Goal: Obtain resource: Download file/media

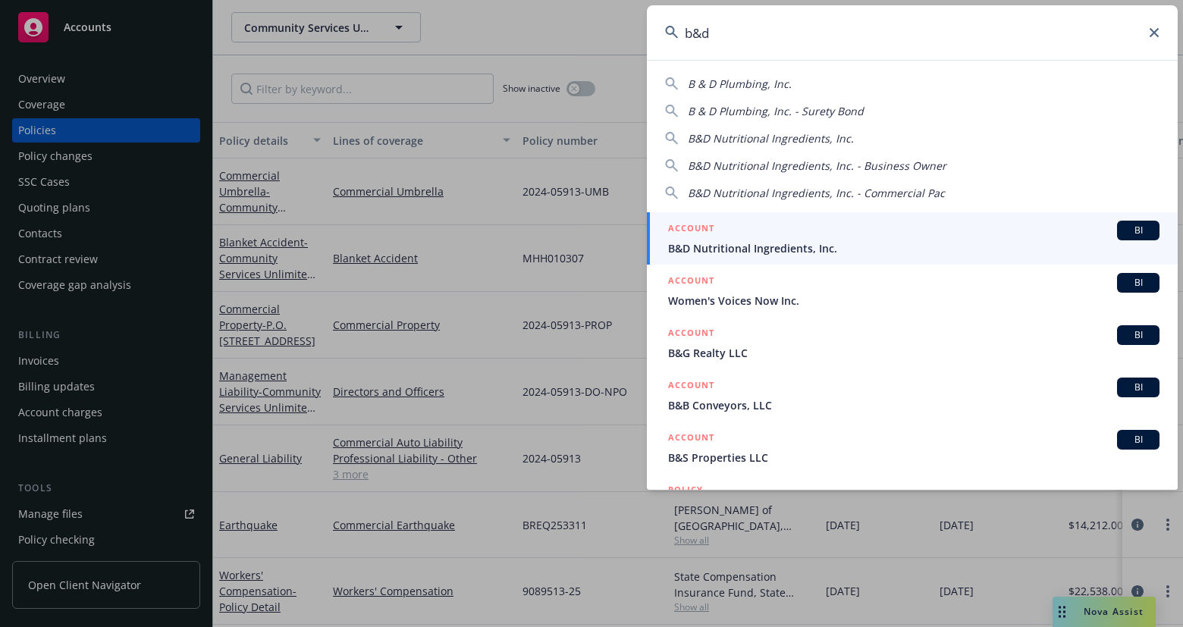
type input "b&d"
click at [860, 242] on span "B&D Nutritional Ingredients, Inc." at bounding box center [913, 248] width 491 height 16
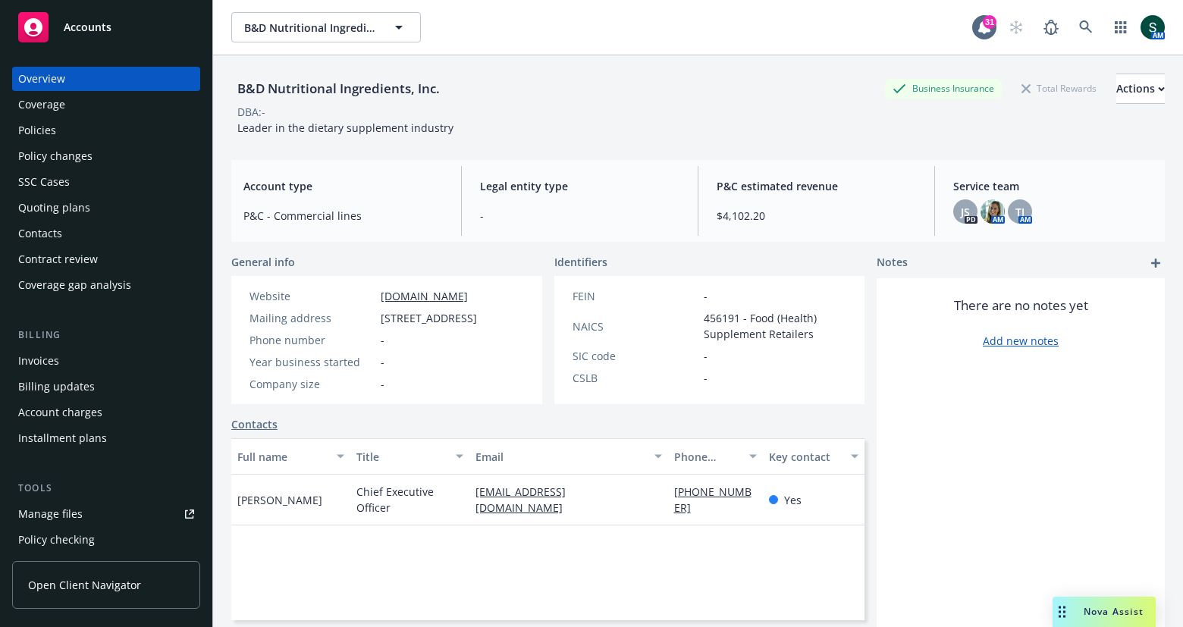
click at [46, 134] on div "Policies" at bounding box center [37, 130] width 38 height 24
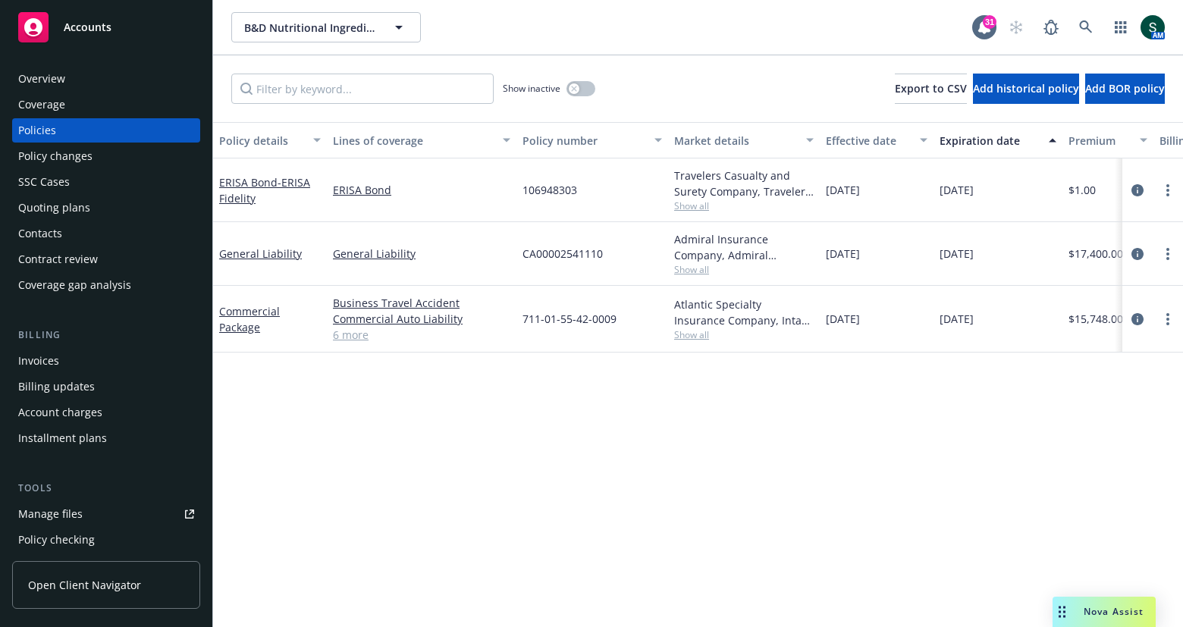
click at [352, 337] on link "6 more" at bounding box center [421, 335] width 177 height 16
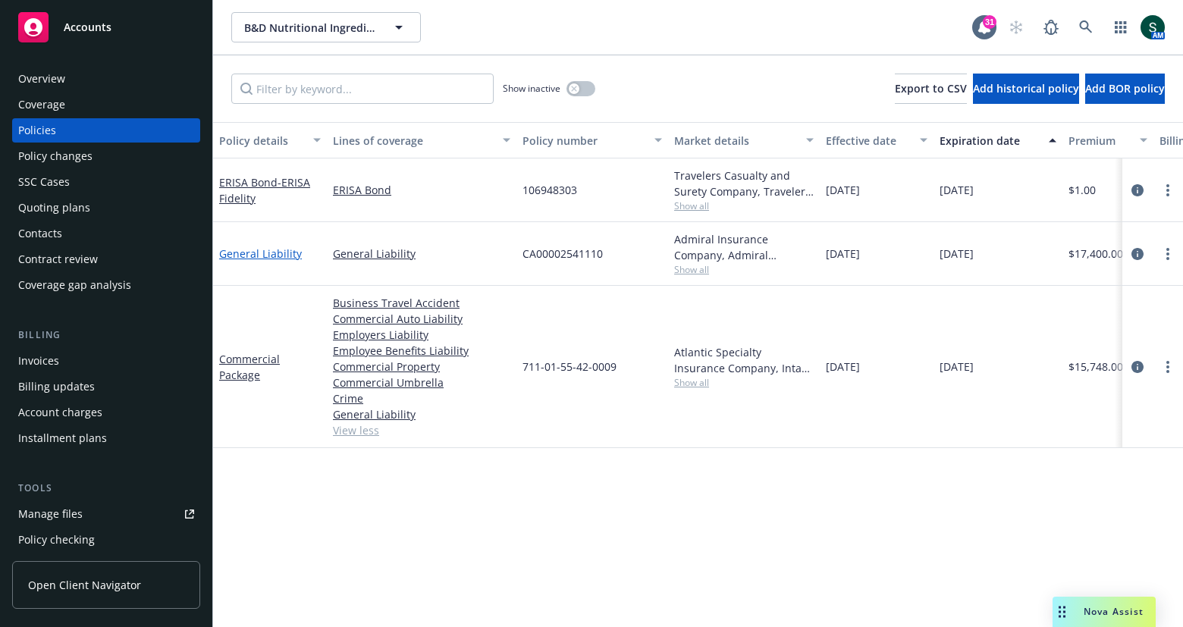
click at [241, 249] on link "General Liability" at bounding box center [260, 253] width 83 height 14
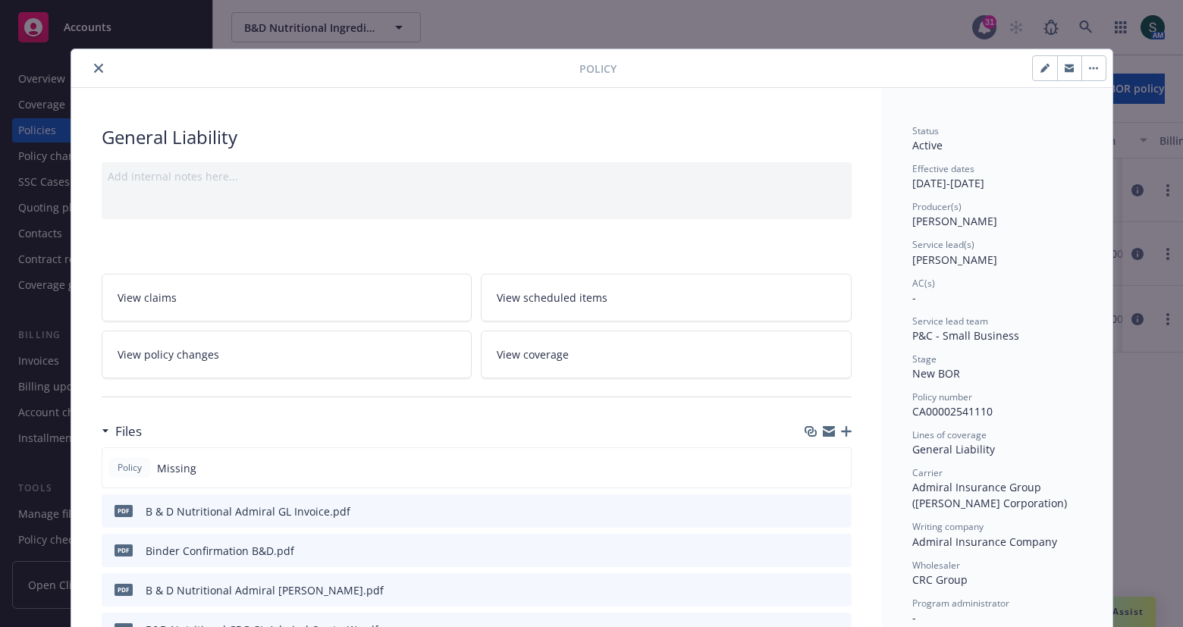
scroll to position [213, 0]
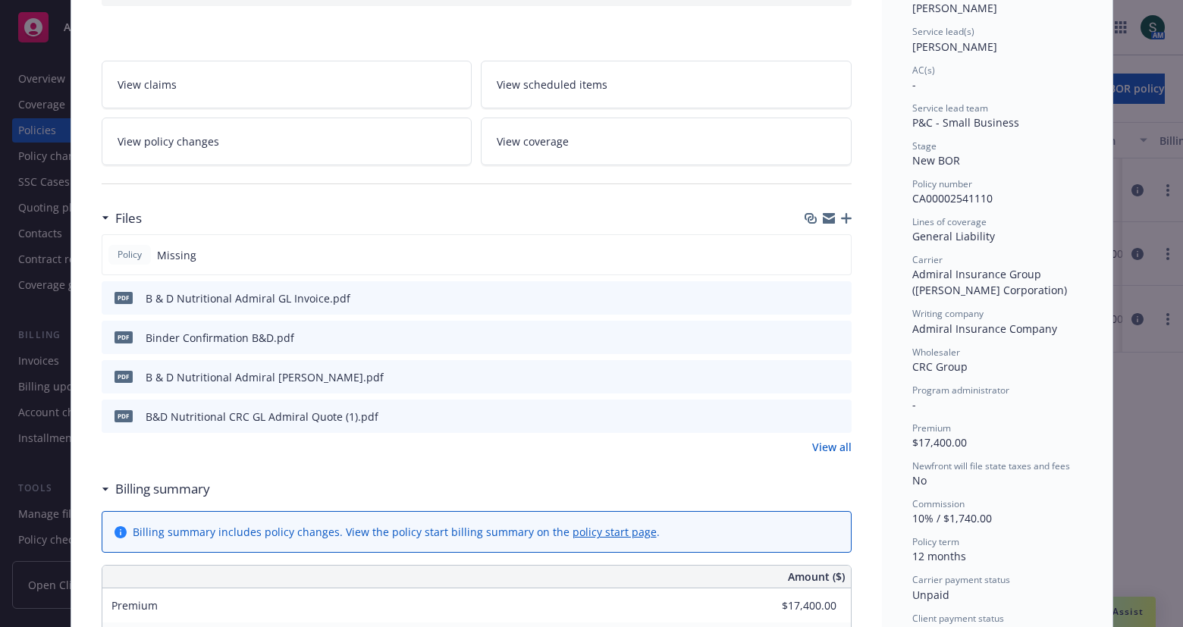
click at [845, 332] on div "pdf Binder Confirmation B&D.pdf" at bounding box center [477, 337] width 750 height 33
click at [839, 331] on icon "preview file" at bounding box center [837, 336] width 14 height 11
click at [839, 372] on icon "preview file" at bounding box center [837, 376] width 14 height 11
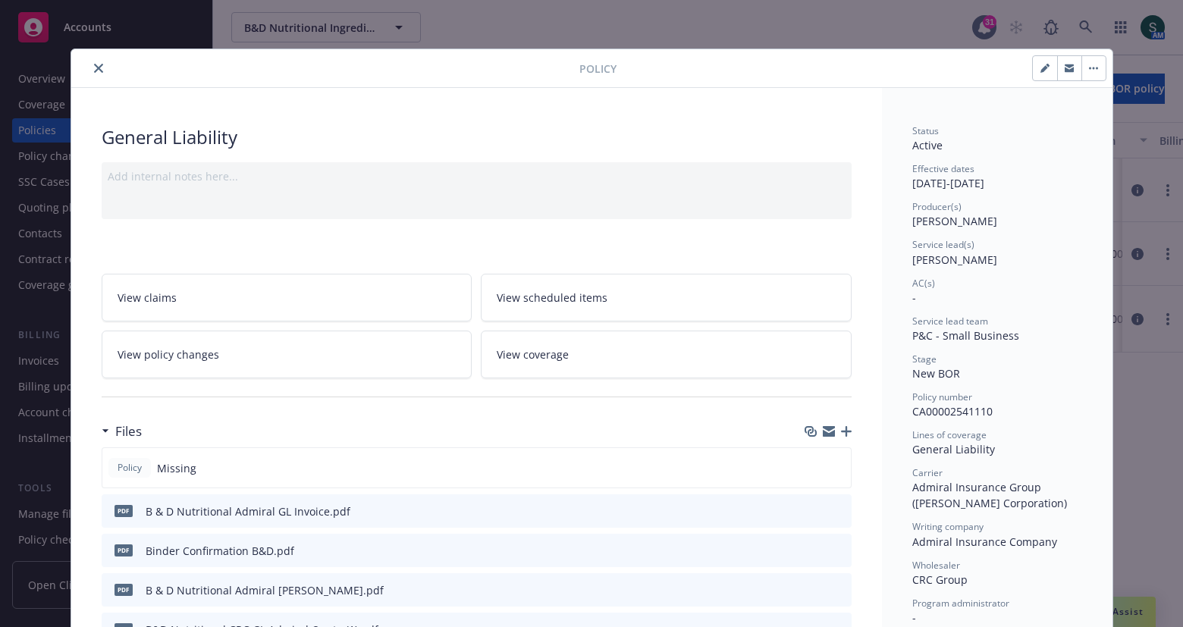
click at [85, 74] on div at bounding box center [328, 68] width 502 height 18
click at [102, 67] on icon "close" at bounding box center [98, 68] width 9 height 9
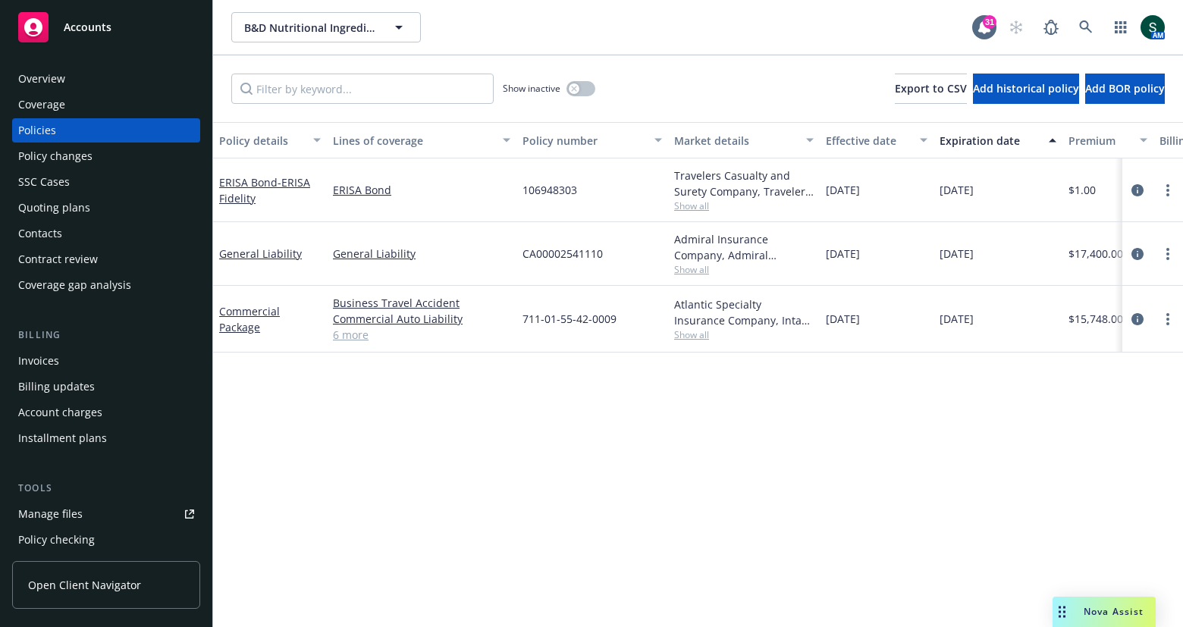
click at [347, 340] on link "6 more" at bounding box center [421, 335] width 177 height 16
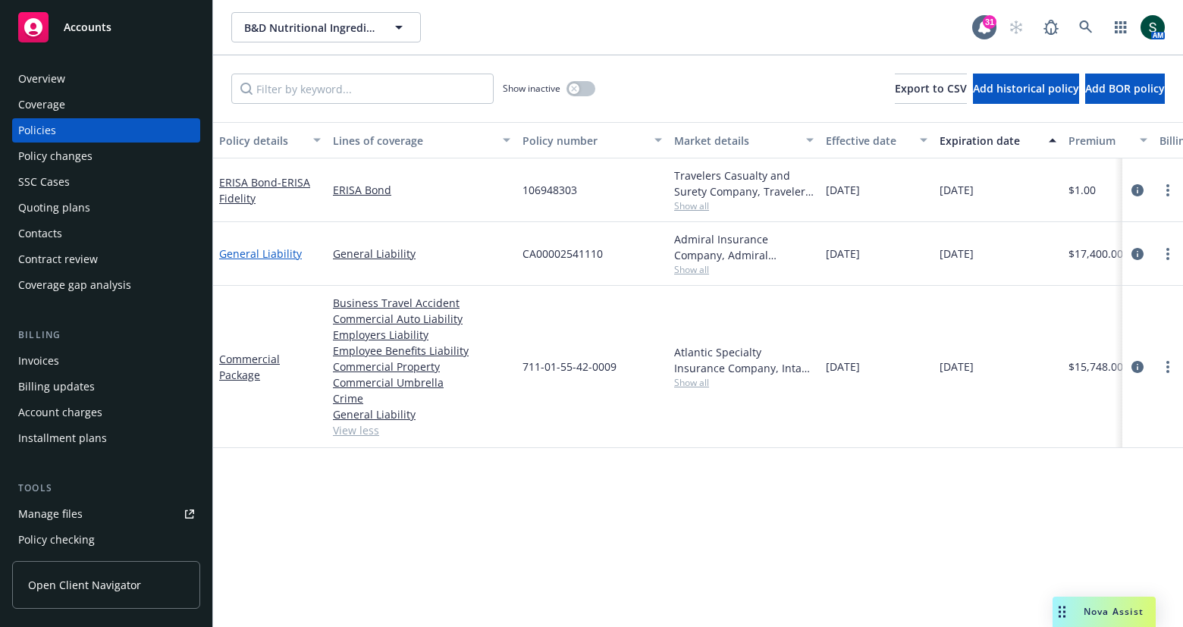
click at [264, 251] on link "General Liability" at bounding box center [260, 253] width 83 height 14
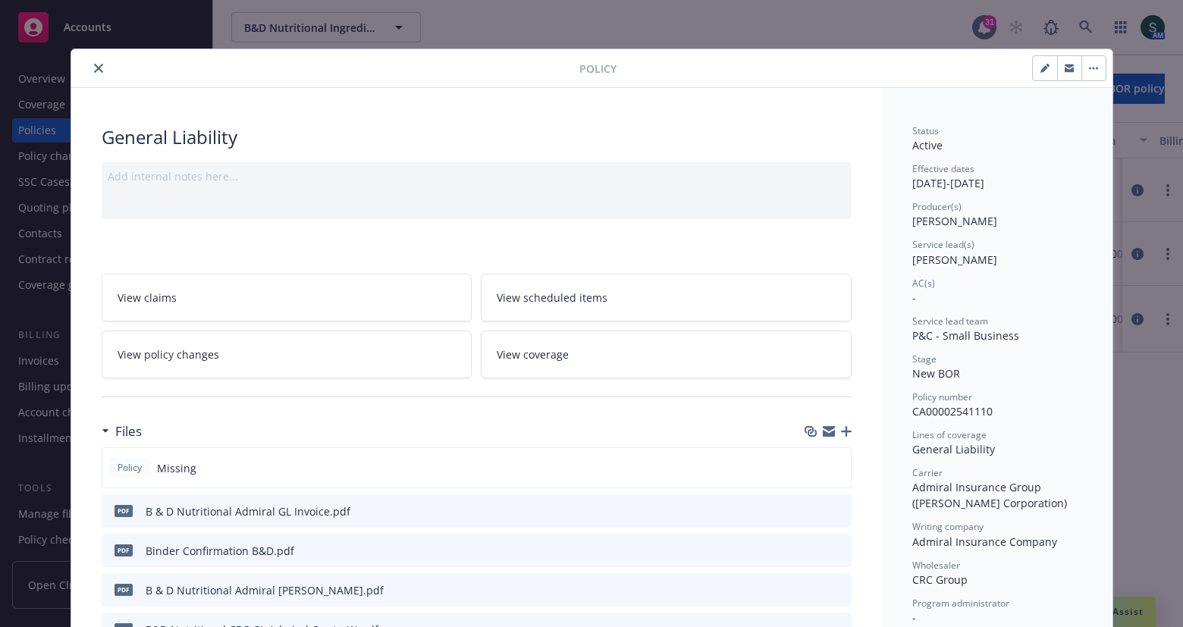
click at [99, 67] on icon "close" at bounding box center [98, 68] width 9 height 9
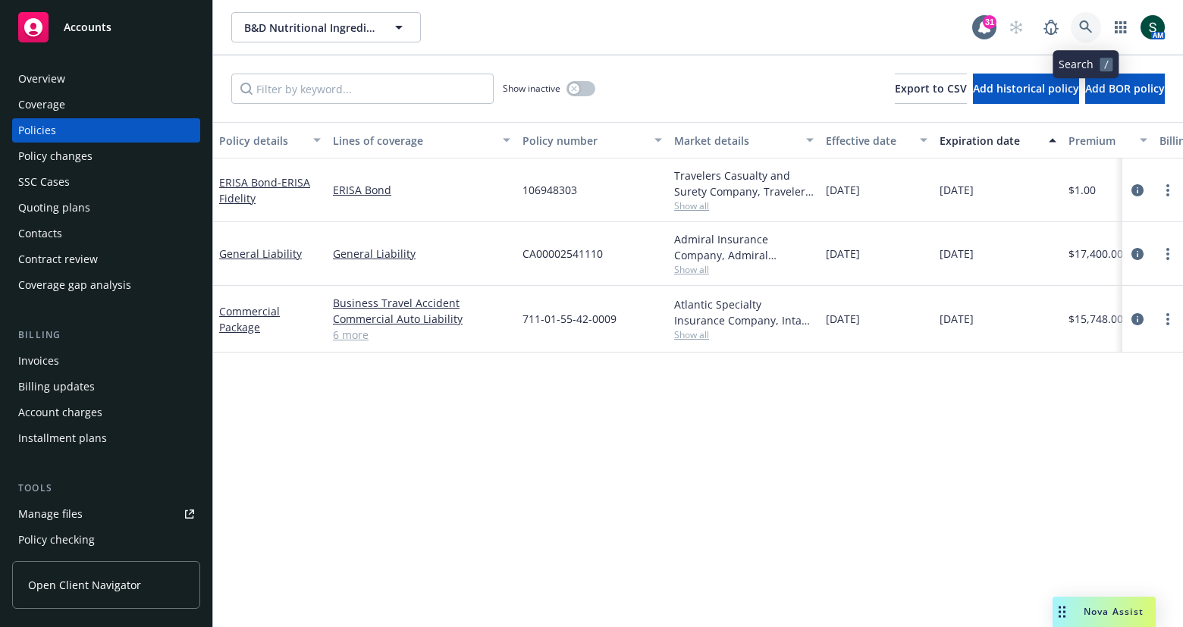
click at [1086, 22] on icon at bounding box center [1085, 26] width 13 height 13
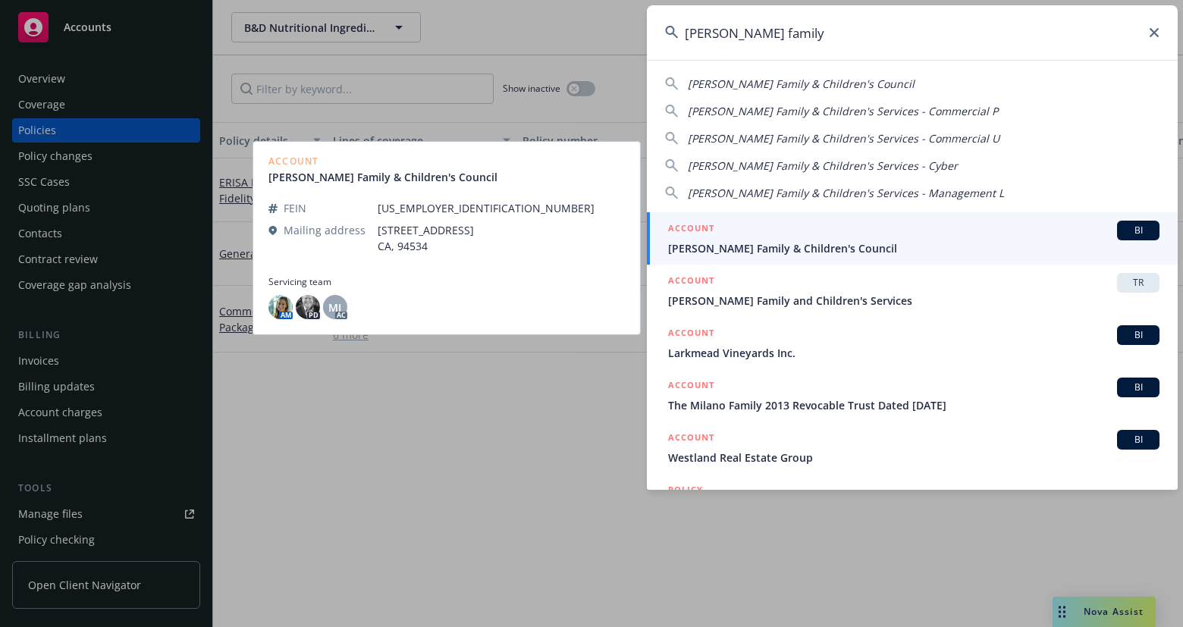
type input "[PERSON_NAME] family"
click at [767, 231] on div "ACCOUNT BI" at bounding box center [913, 231] width 491 height 20
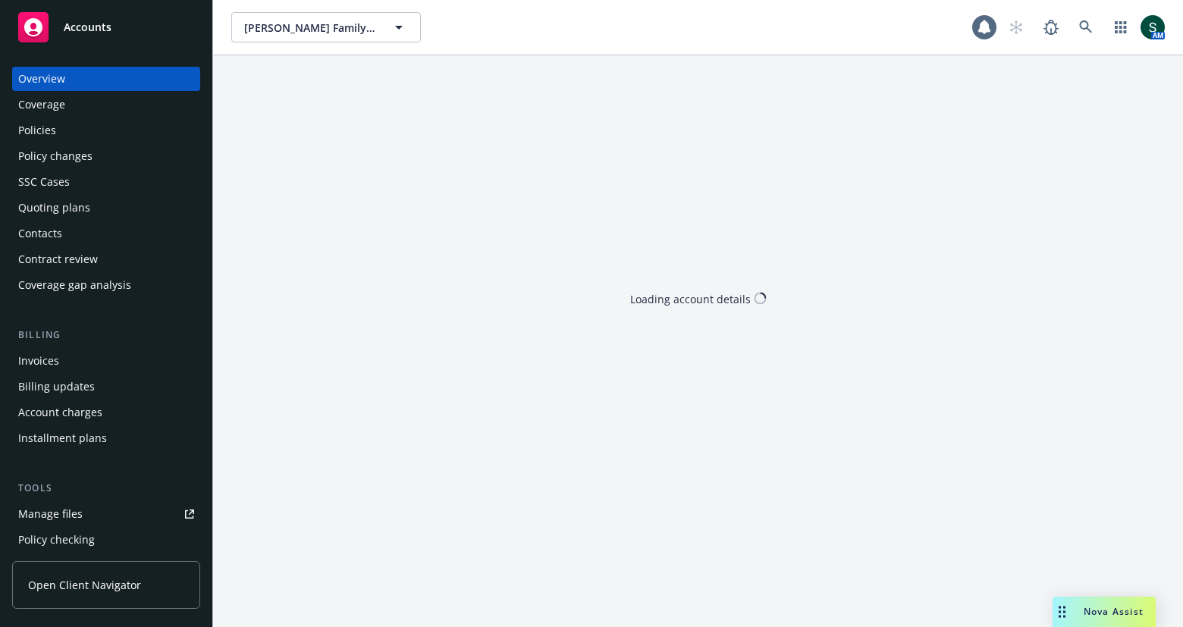
click at [77, 117] on div "Overview Coverage Policies Policy changes SSC Cases Quoting plans Contacts Cont…" at bounding box center [106, 182] width 188 height 231
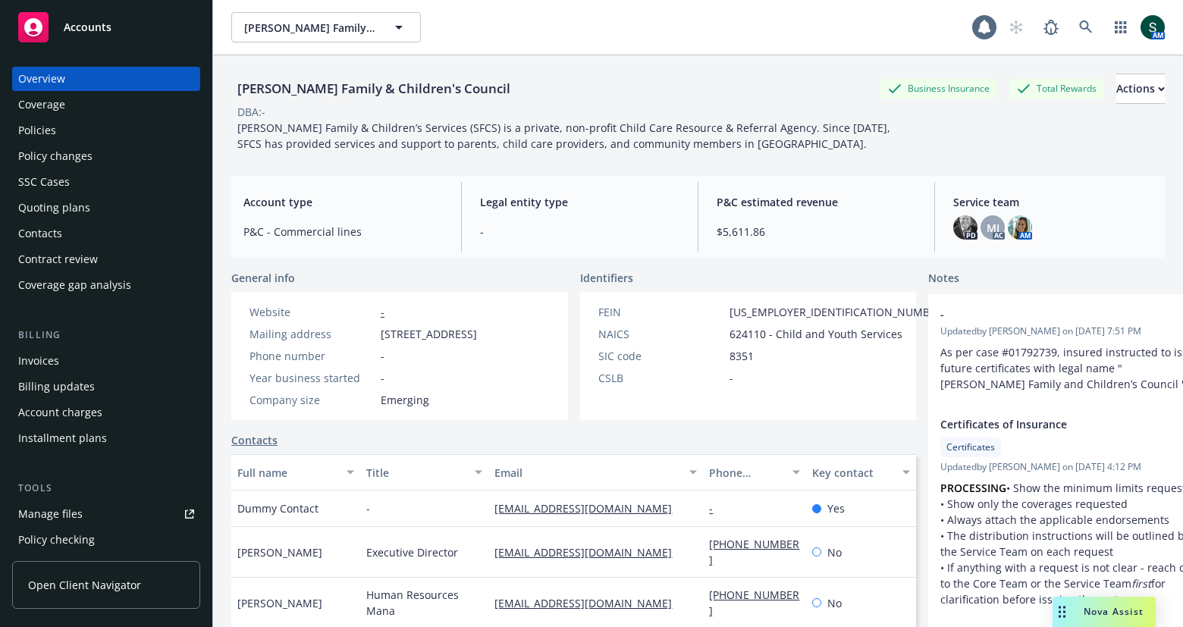
click at [74, 133] on div "Policies" at bounding box center [106, 130] width 176 height 24
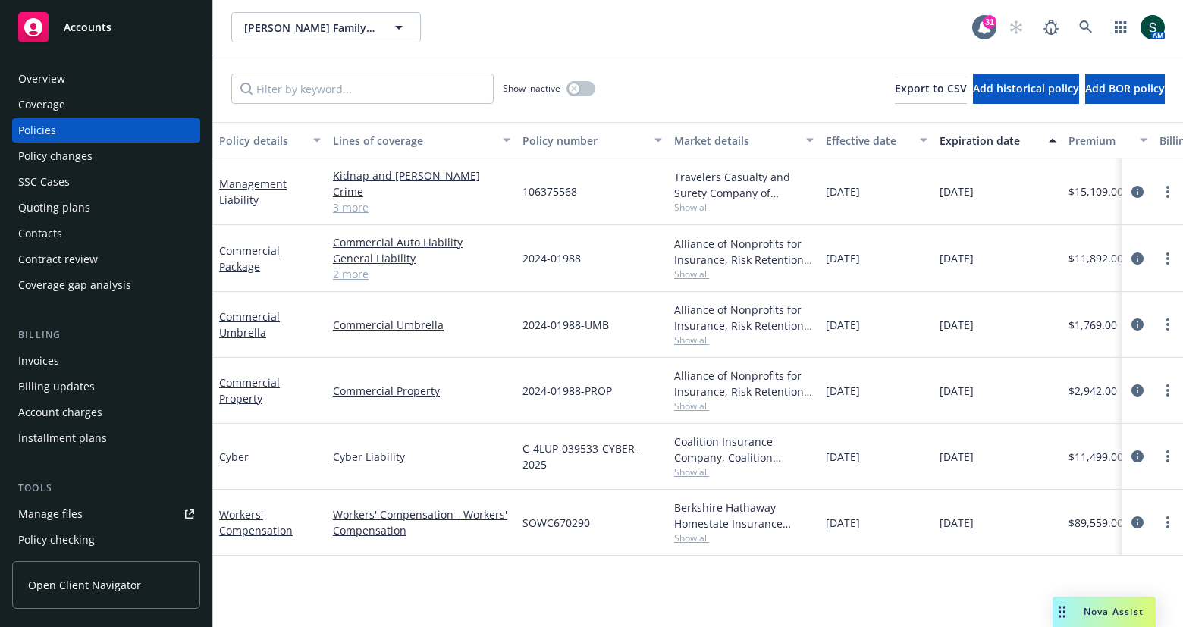
click at [686, 541] on span "Show all" at bounding box center [744, 538] width 140 height 13
click at [412, 605] on div "Policy details Lines of coverage Policy number Market details Effective date Ex…" at bounding box center [698, 374] width 970 height 505
click at [246, 517] on link "Workers' Compensation" at bounding box center [256, 522] width 74 height 30
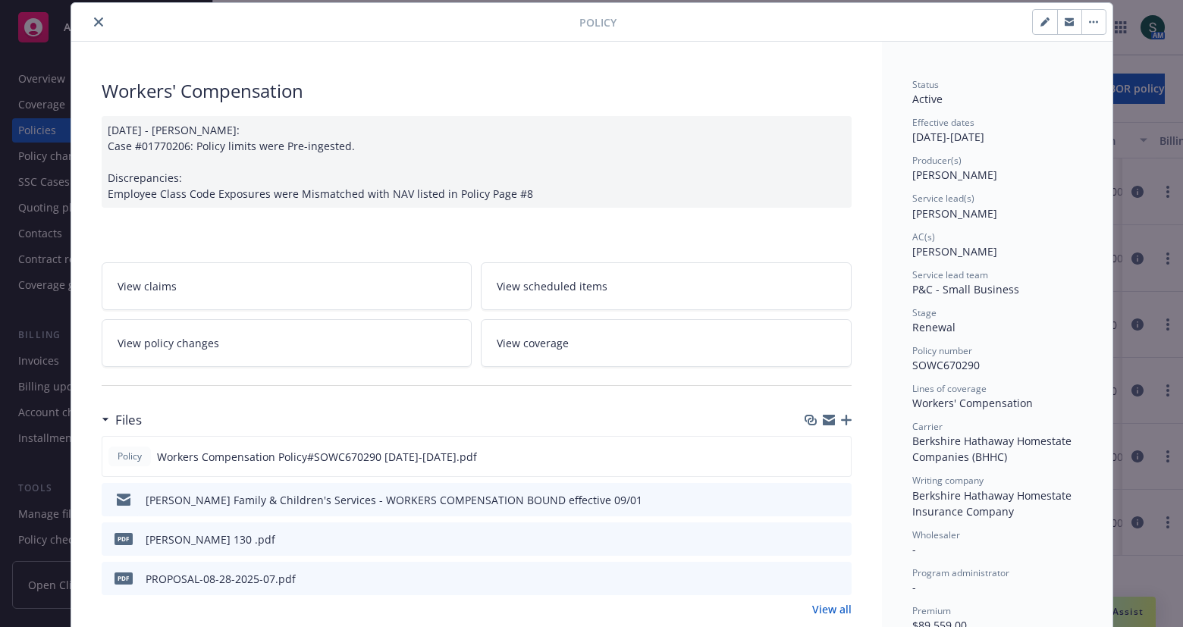
scroll to position [49, 0]
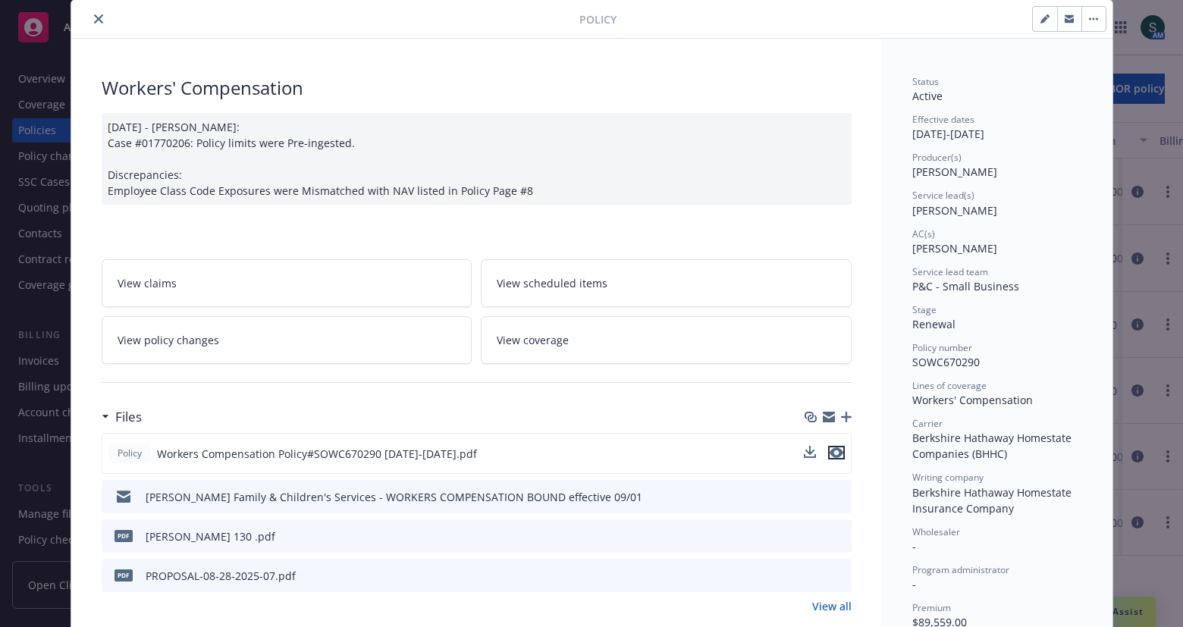
click at [835, 449] on icon "preview file" at bounding box center [837, 452] width 14 height 11
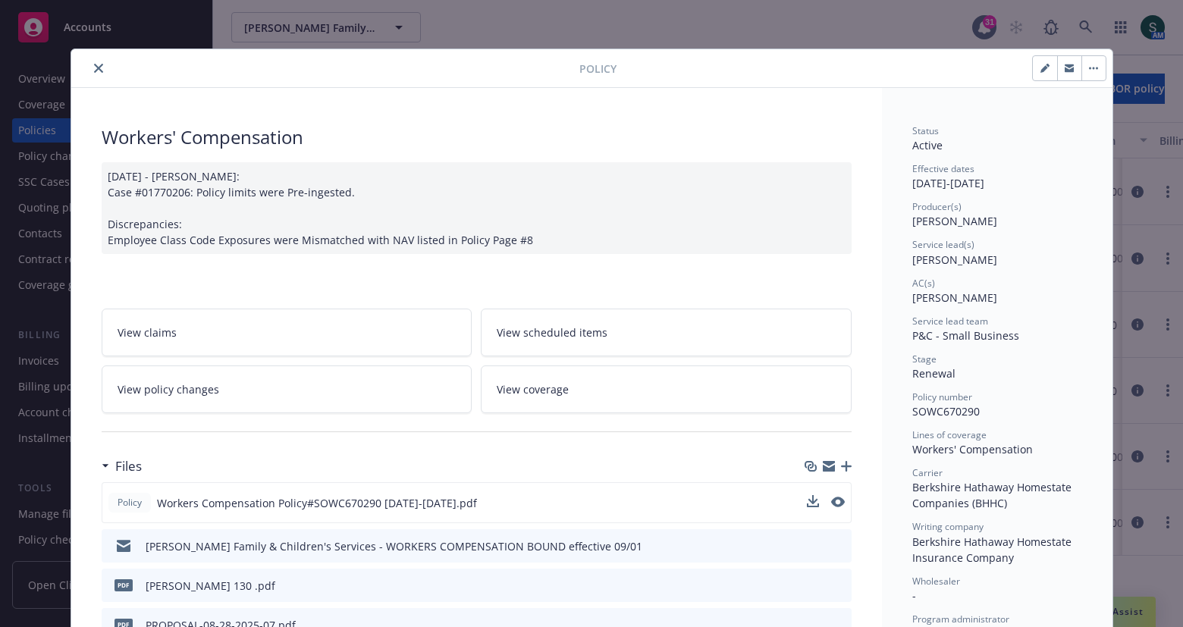
click at [99, 68] on icon "close" at bounding box center [98, 68] width 9 height 9
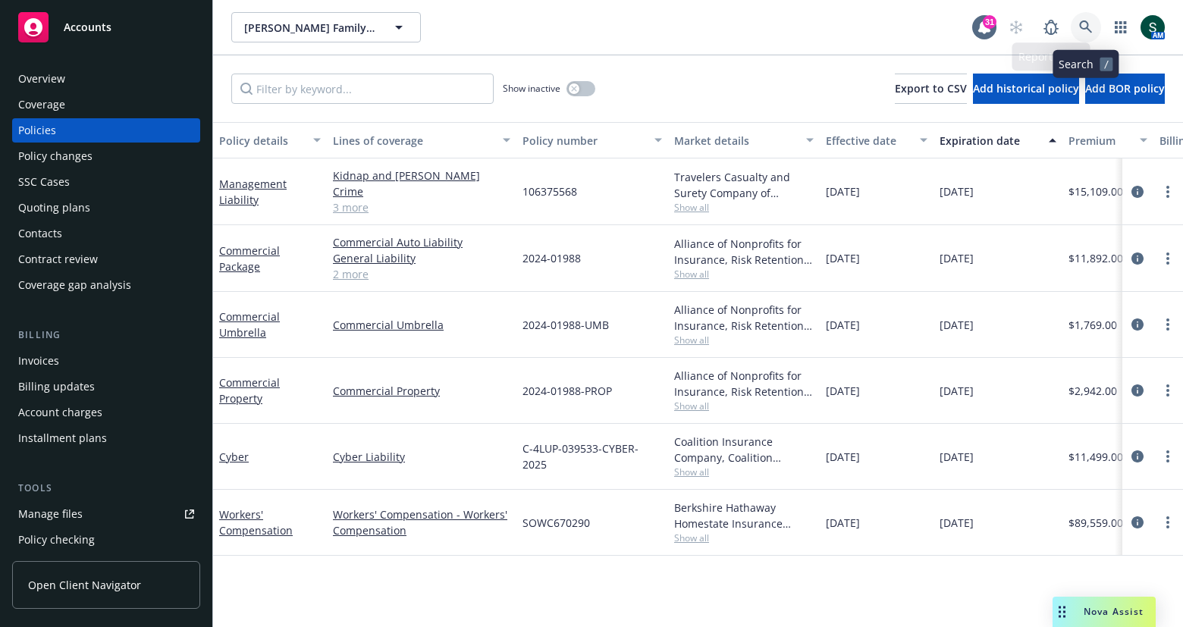
click at [1079, 22] on icon at bounding box center [1086, 27] width 14 height 14
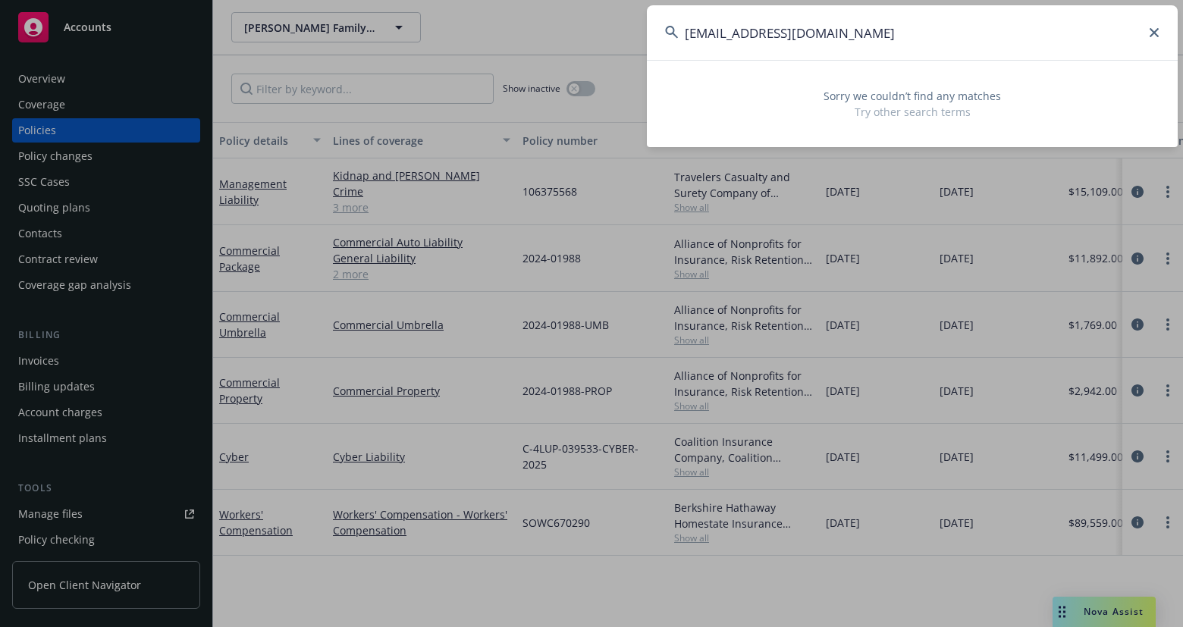
click at [799, 40] on input "[EMAIL_ADDRESS][DOMAIN_NAME]" at bounding box center [912, 32] width 531 height 55
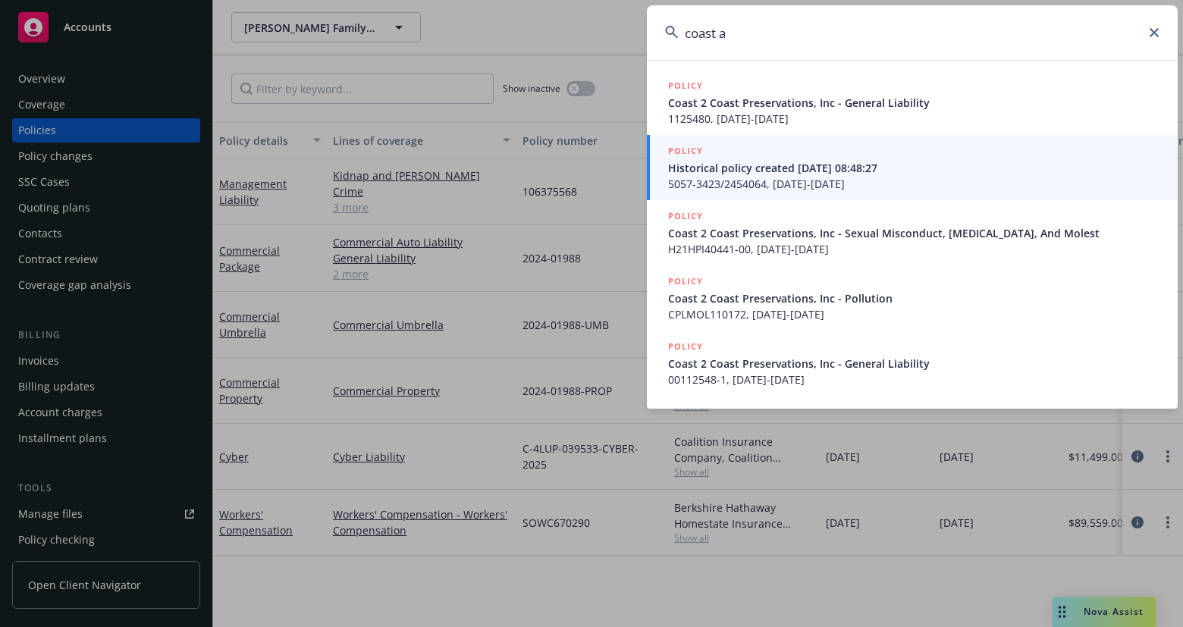
click at [892, 34] on input "coast a" at bounding box center [912, 32] width 531 height 55
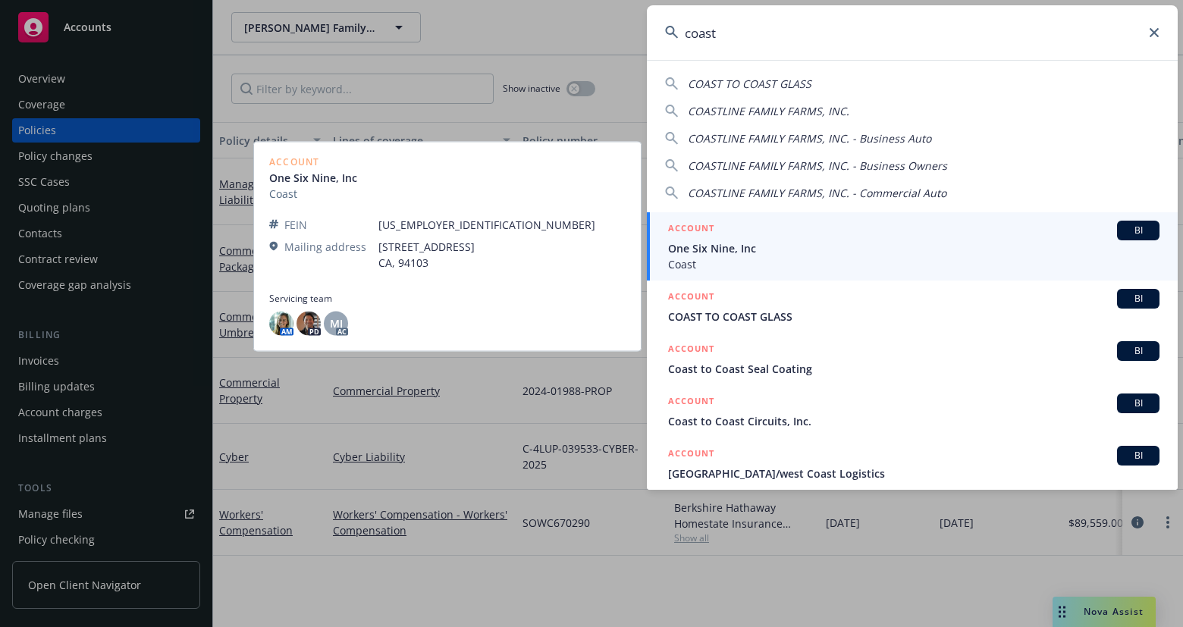
type input "coast"
click at [783, 259] on span "Coast" at bounding box center [913, 264] width 491 height 16
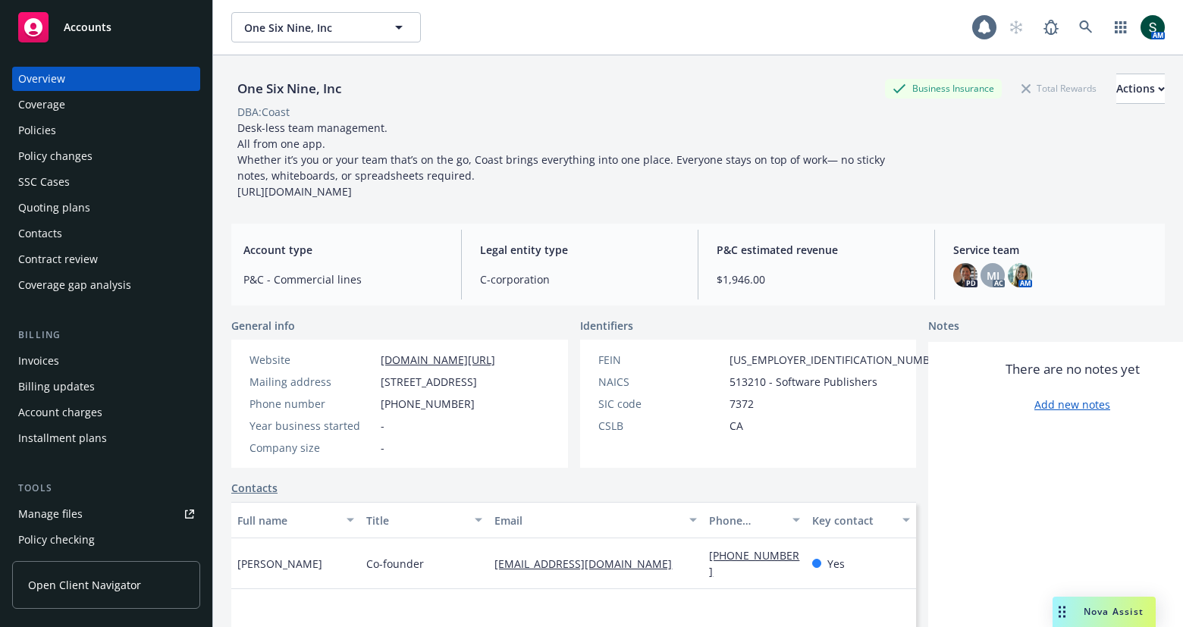
click at [49, 130] on div "Policies" at bounding box center [37, 130] width 38 height 24
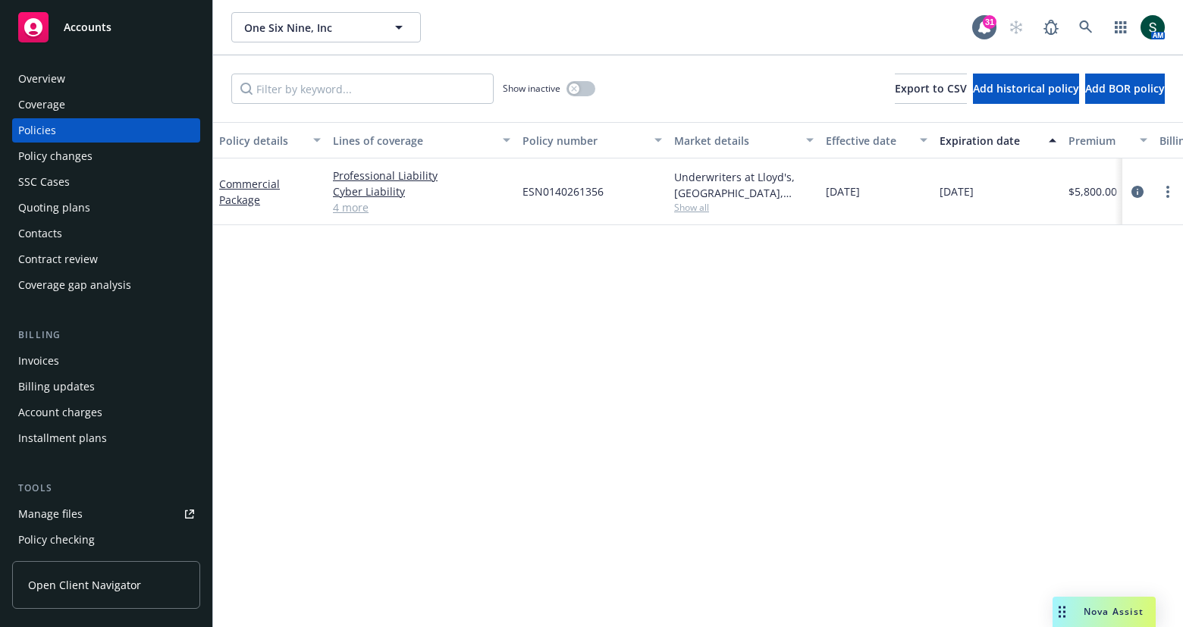
click at [347, 213] on link "4 more" at bounding box center [421, 207] width 177 height 16
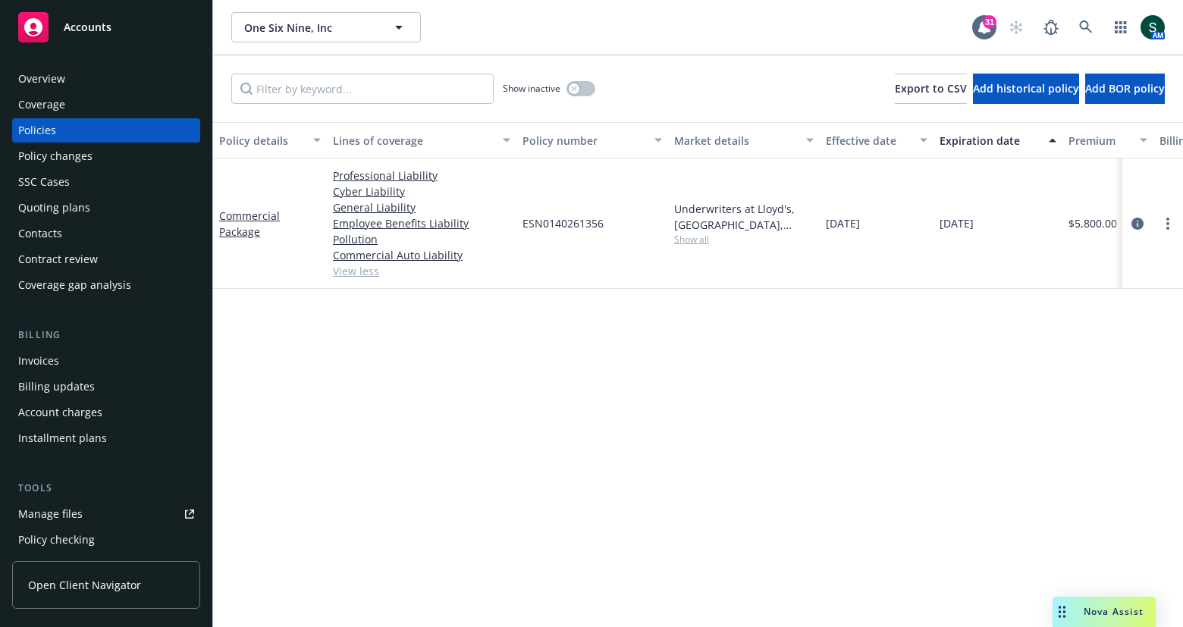
click at [691, 242] on span "Show all" at bounding box center [744, 239] width 140 height 13
click at [566, 223] on span "ESN0140261356" at bounding box center [562, 223] width 81 height 16
copy span "ESN0140261356"
click at [57, 70] on div "Overview" at bounding box center [41, 79] width 47 height 24
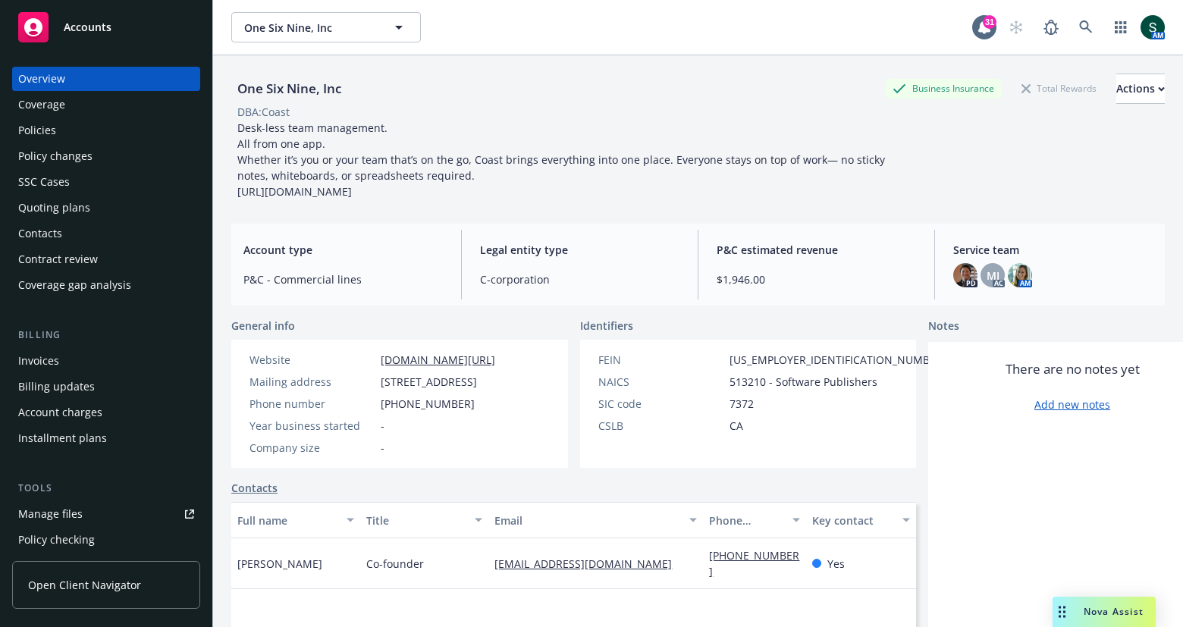
drag, startPoint x: 491, startPoint y: 214, endPoint x: 234, endPoint y: 130, distance: 270.2
click at [234, 130] on div "One Six Nine, Inc Business Insurance Total Rewards Actions DBA: Coast Desk-less…" at bounding box center [697, 359] width 933 height 609
copy span "Desk-less team management. All from one app. Whether it’s you or your team that…"
click at [1080, 27] on icon at bounding box center [1085, 26] width 13 height 13
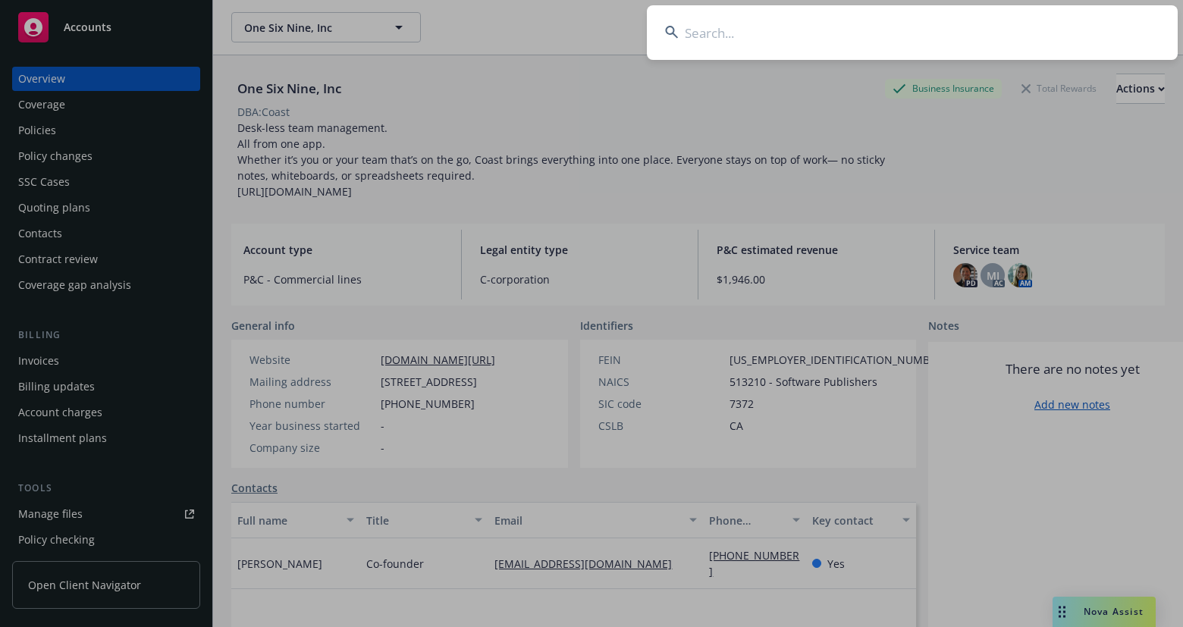
type input "o"
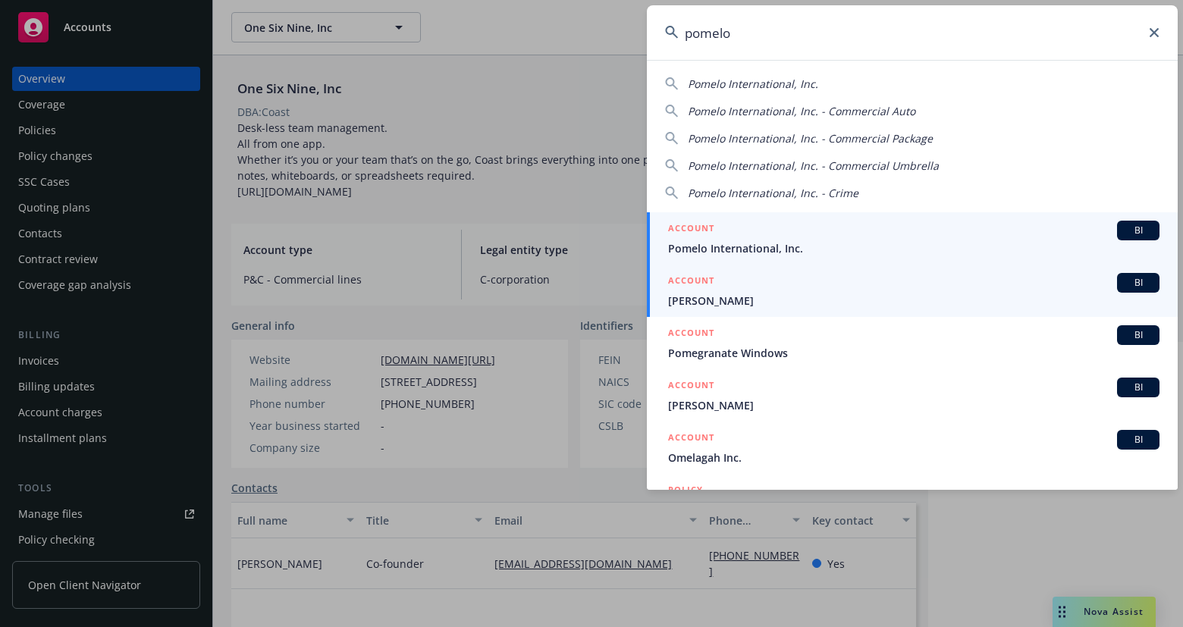
type input "pomelo"
click at [766, 242] on span "Pomelo International, Inc." at bounding box center [913, 248] width 491 height 16
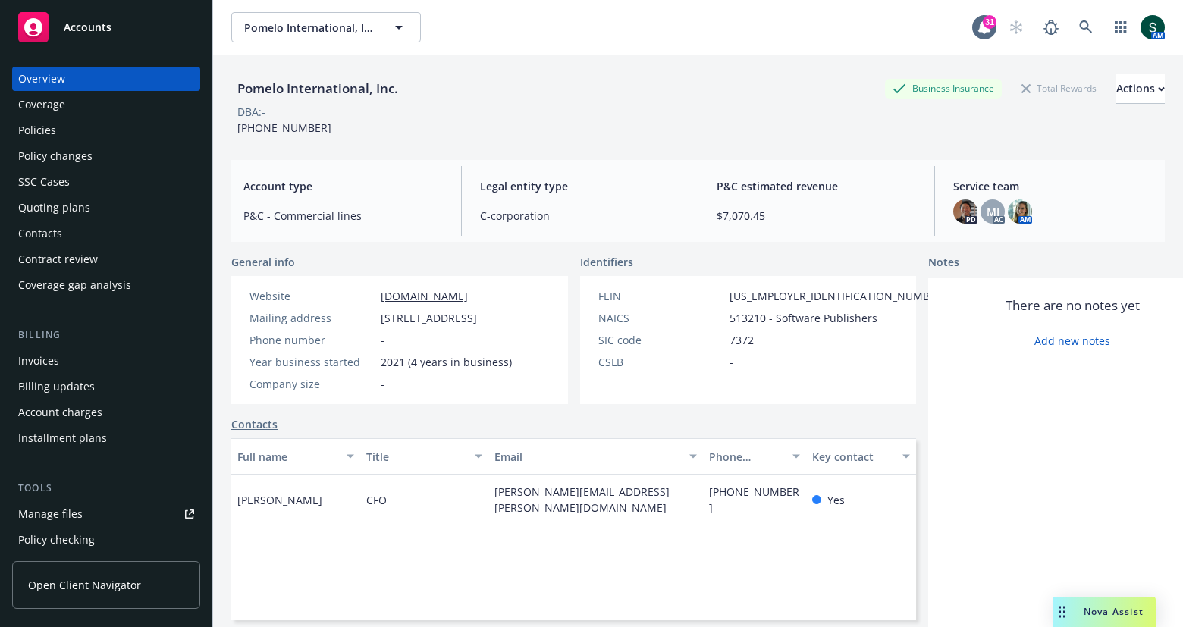
click at [68, 130] on div "Policies" at bounding box center [106, 130] width 176 height 24
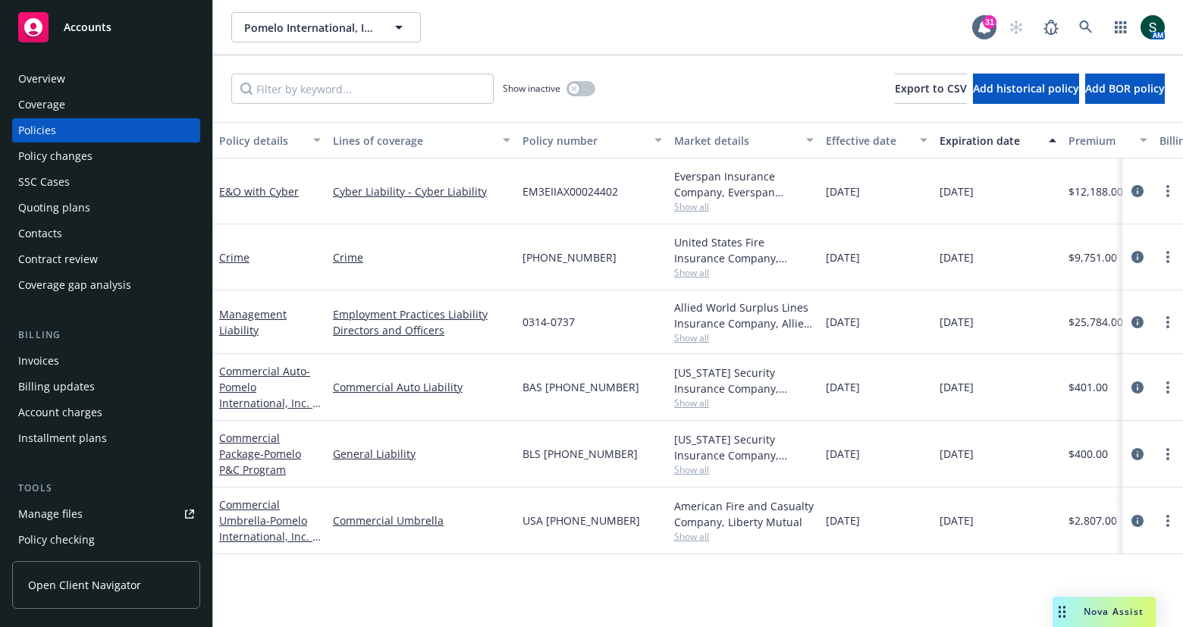
click at [575, 450] on span "BLS [PHONE_NUMBER]" at bounding box center [579, 454] width 115 height 16
copy span "BLS [PHONE_NUMBER]"
click at [1085, 28] on icon at bounding box center [1085, 26] width 13 height 13
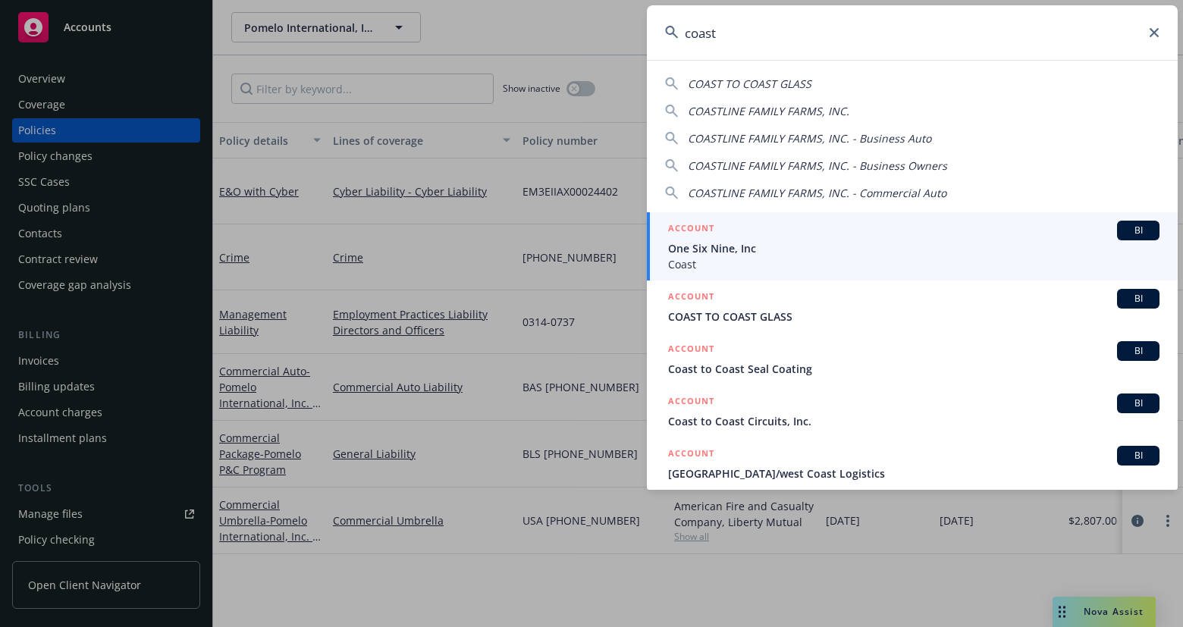
type input "coast"
click at [792, 239] on div "ACCOUNT BI" at bounding box center [913, 231] width 491 height 20
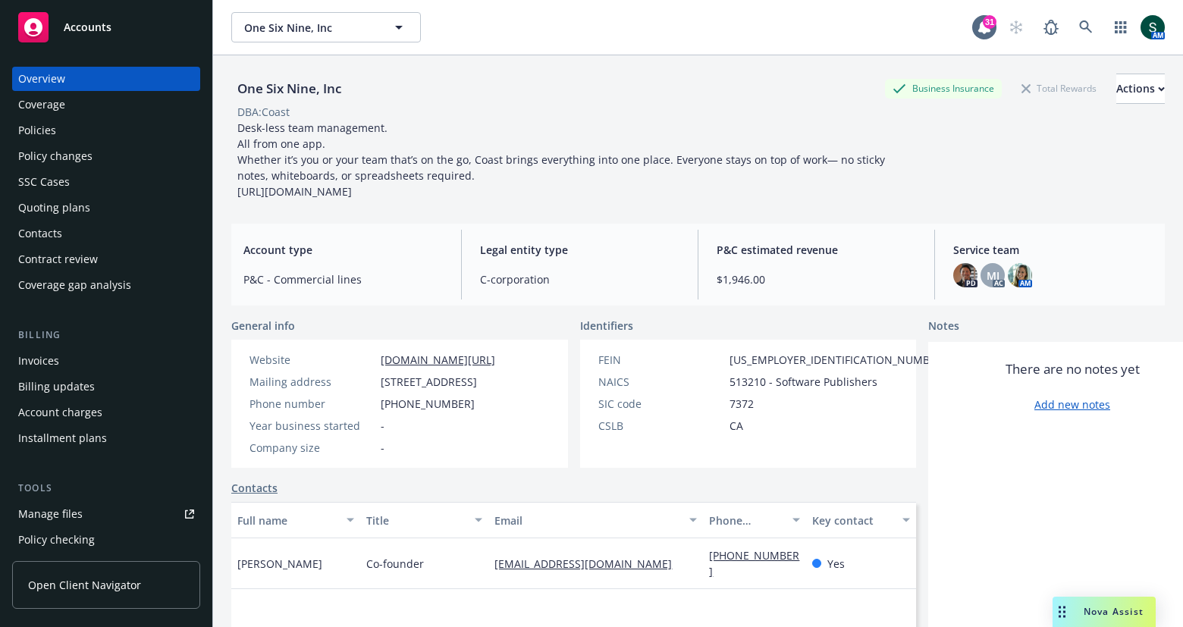
click at [80, 131] on div "Policies" at bounding box center [106, 130] width 176 height 24
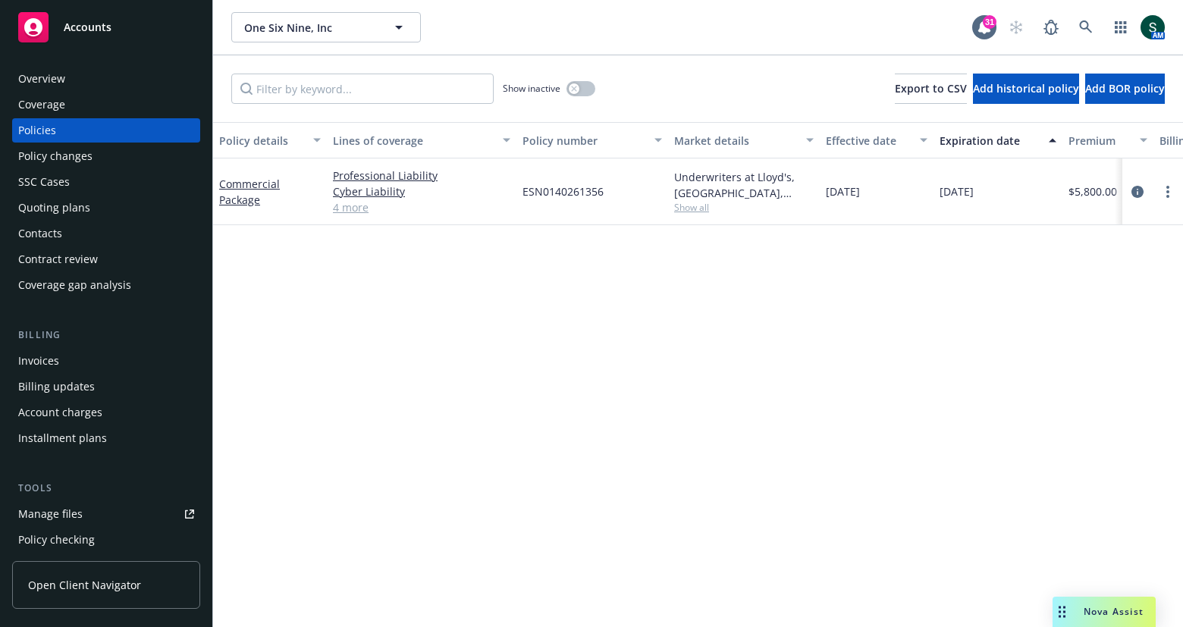
click at [359, 206] on link "4 more" at bounding box center [421, 207] width 177 height 16
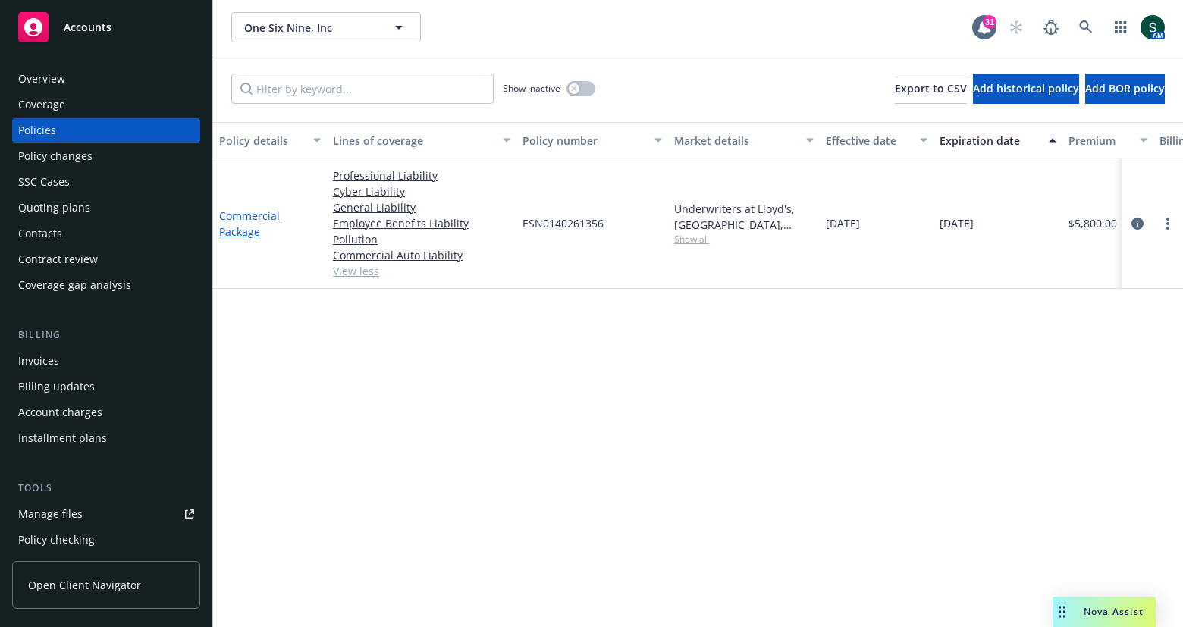
click at [245, 223] on link "Commercial Package" at bounding box center [249, 224] width 61 height 30
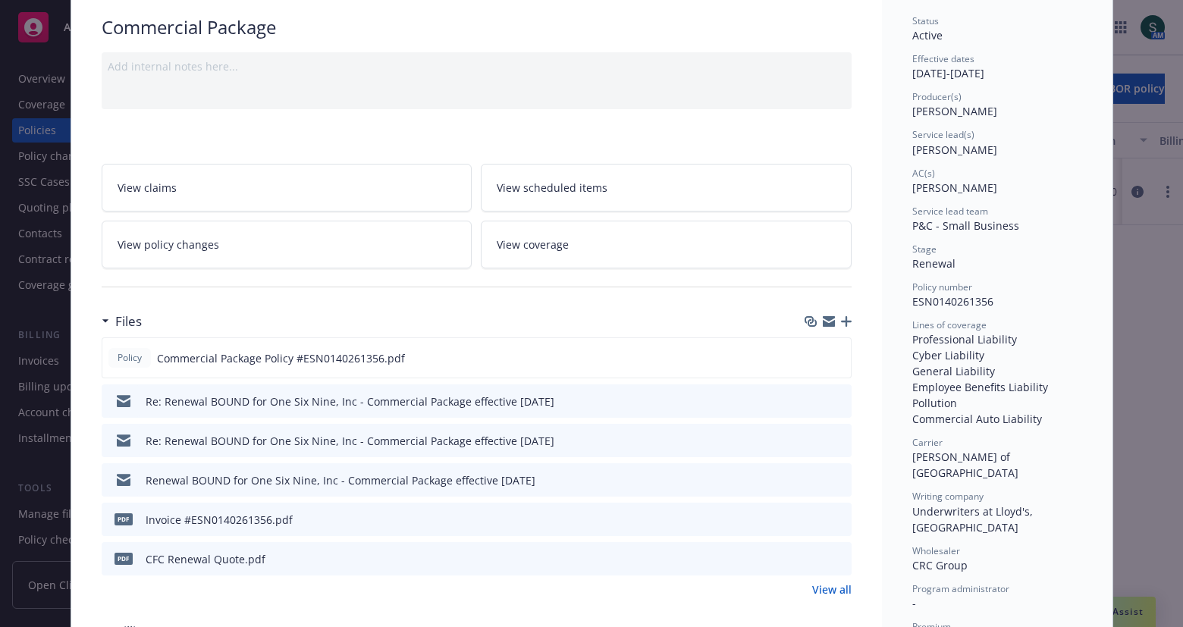
scroll to position [211, 0]
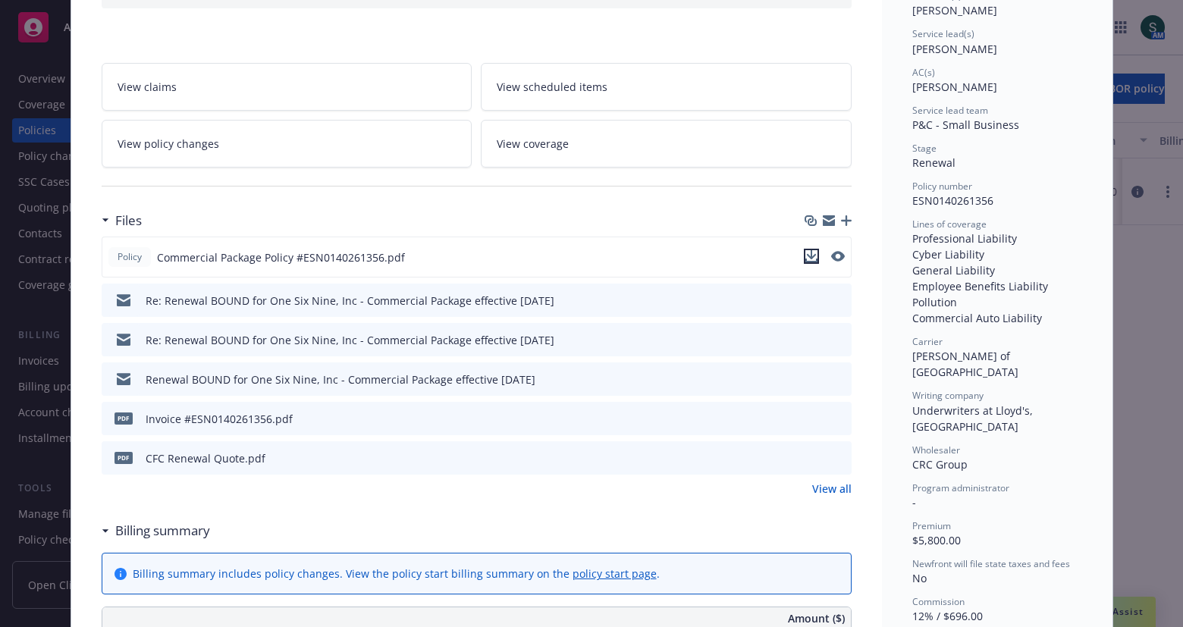
click at [812, 252] on icon "download file" at bounding box center [811, 256] width 12 height 12
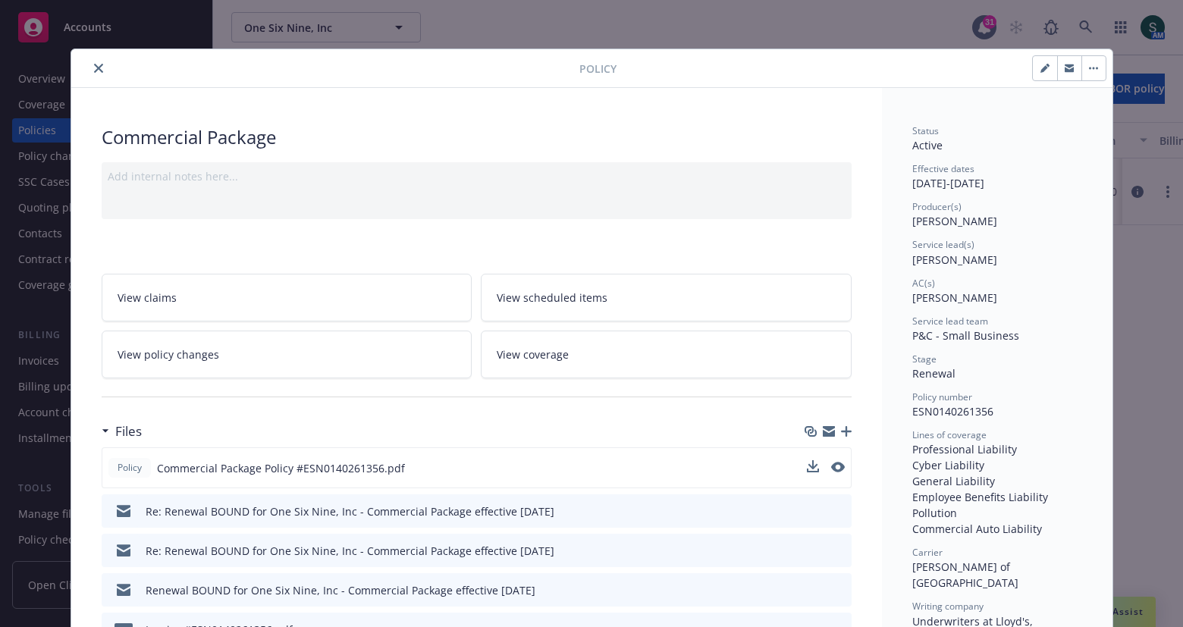
click at [953, 406] on span "ESN0140261356" at bounding box center [952, 411] width 81 height 14
copy span "ESN0140261356"
click at [1097, 67] on icon "button" at bounding box center [1097, 68] width 2 height 2
click at [99, 70] on icon "close" at bounding box center [98, 68] width 9 height 9
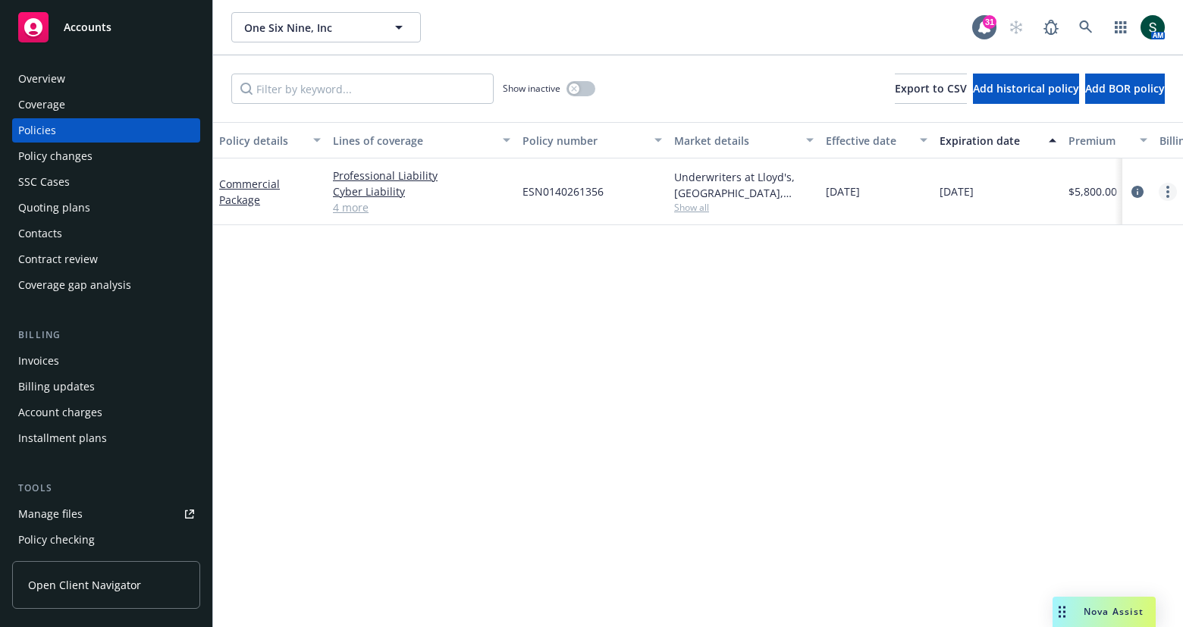
click at [1166, 190] on circle "more" at bounding box center [1167, 191] width 3 height 3
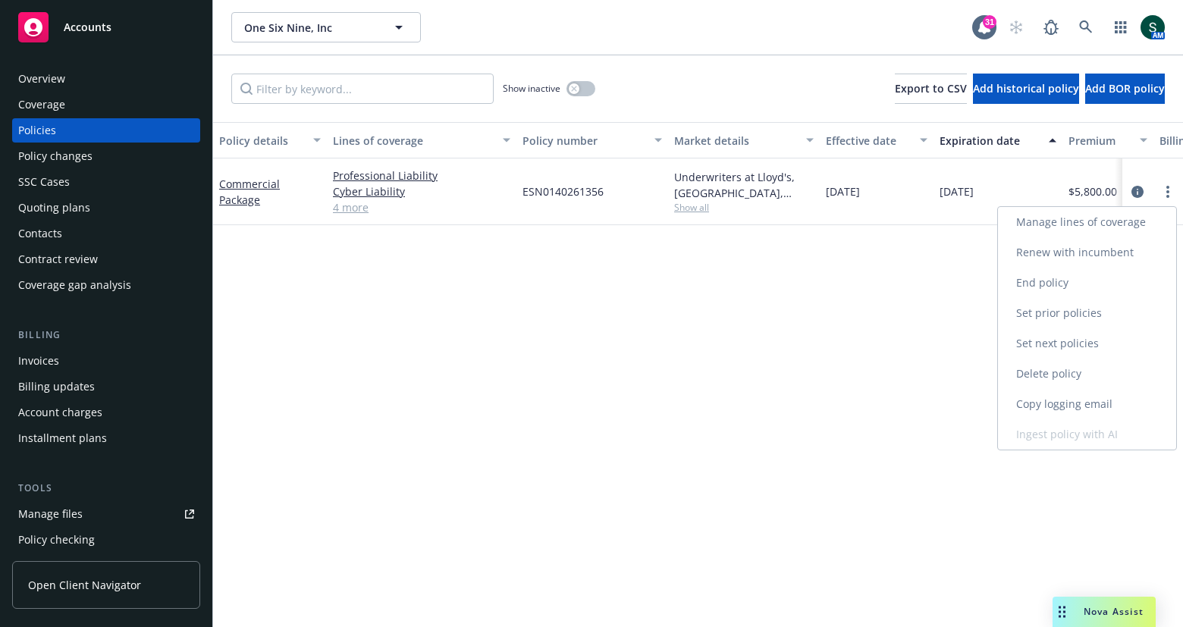
click at [1081, 400] on link "Copy logging email" at bounding box center [1087, 404] width 178 height 30
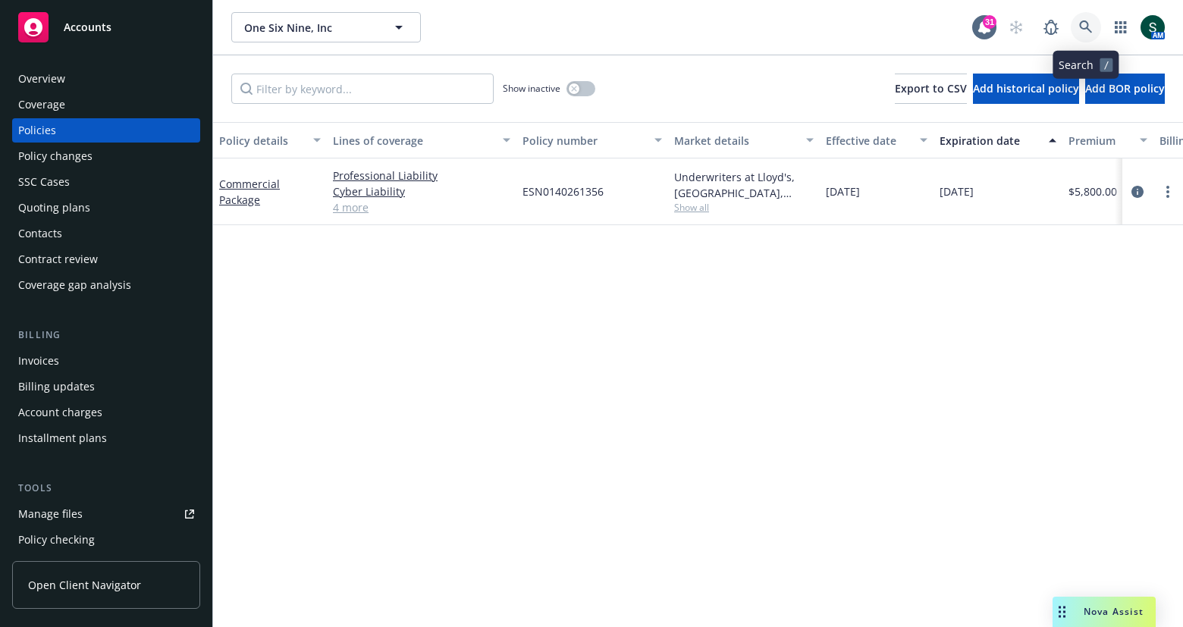
click at [1084, 23] on icon at bounding box center [1086, 27] width 14 height 14
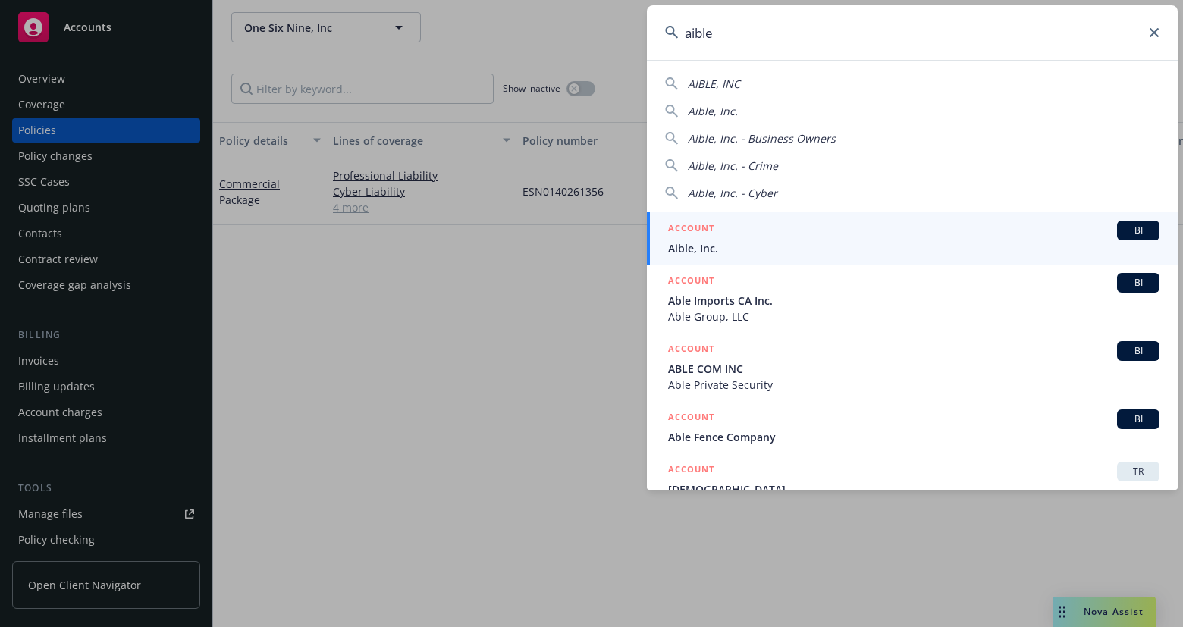
type input "aible"
click at [761, 234] on div "ACCOUNT BI" at bounding box center [913, 231] width 491 height 20
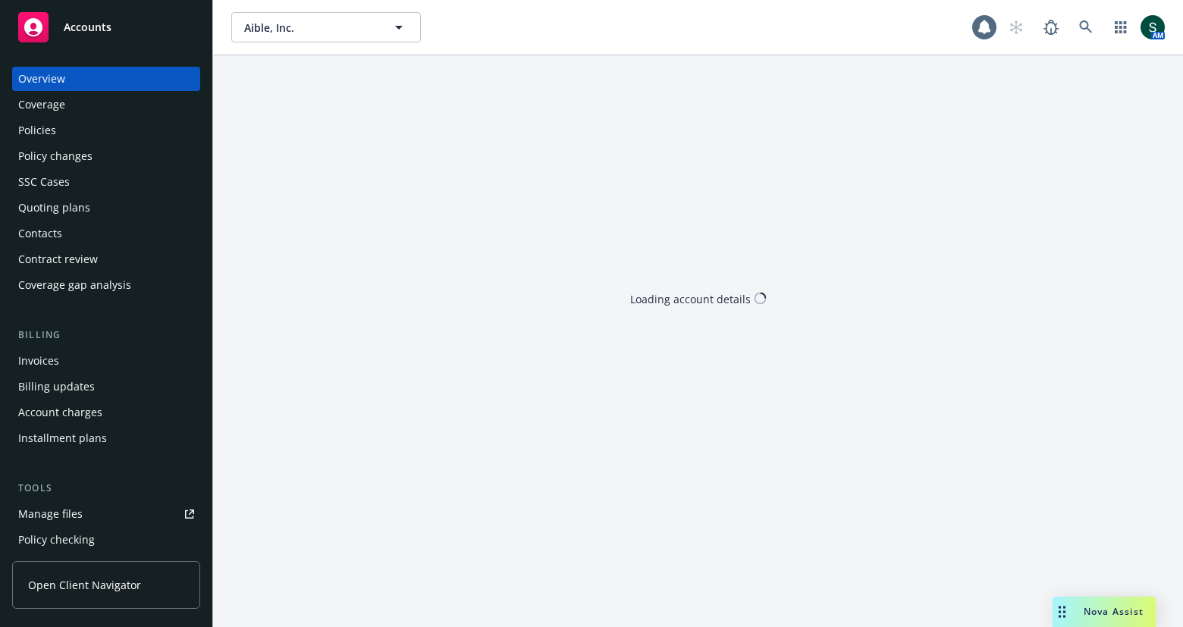
click at [53, 133] on div "Policies" at bounding box center [37, 130] width 38 height 24
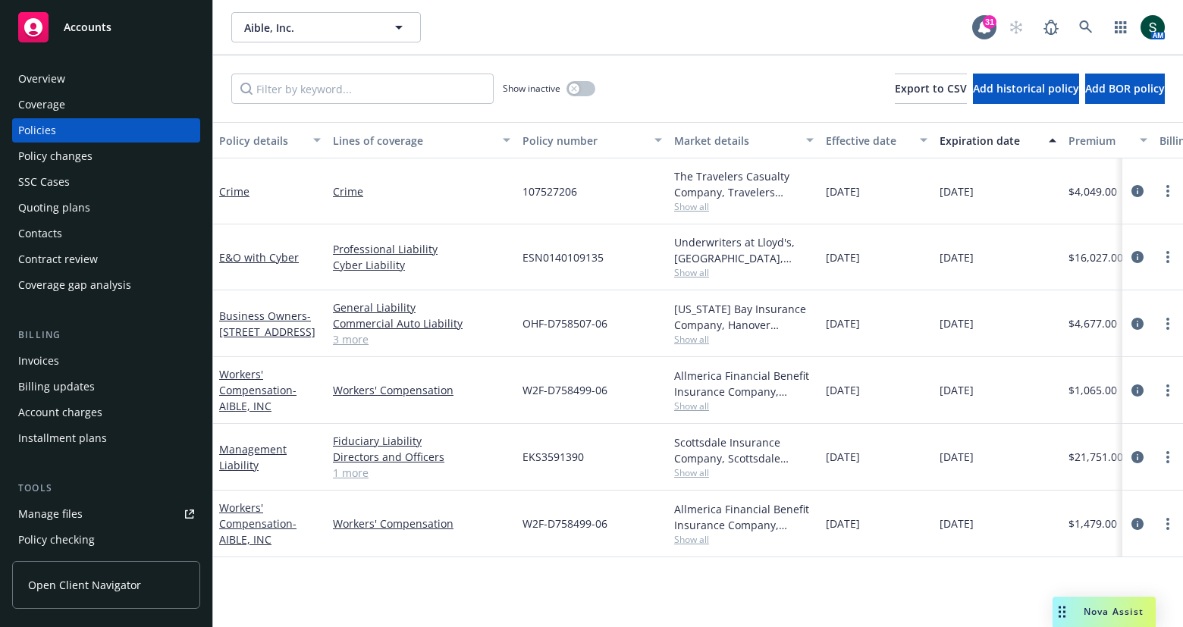
click at [698, 410] on span "Show all" at bounding box center [744, 406] width 140 height 13
click at [590, 399] on div "W2F-D758499-06" at bounding box center [592, 390] width 152 height 67
click at [238, 401] on span "- AIBLE, INC" at bounding box center [257, 398] width 77 height 30
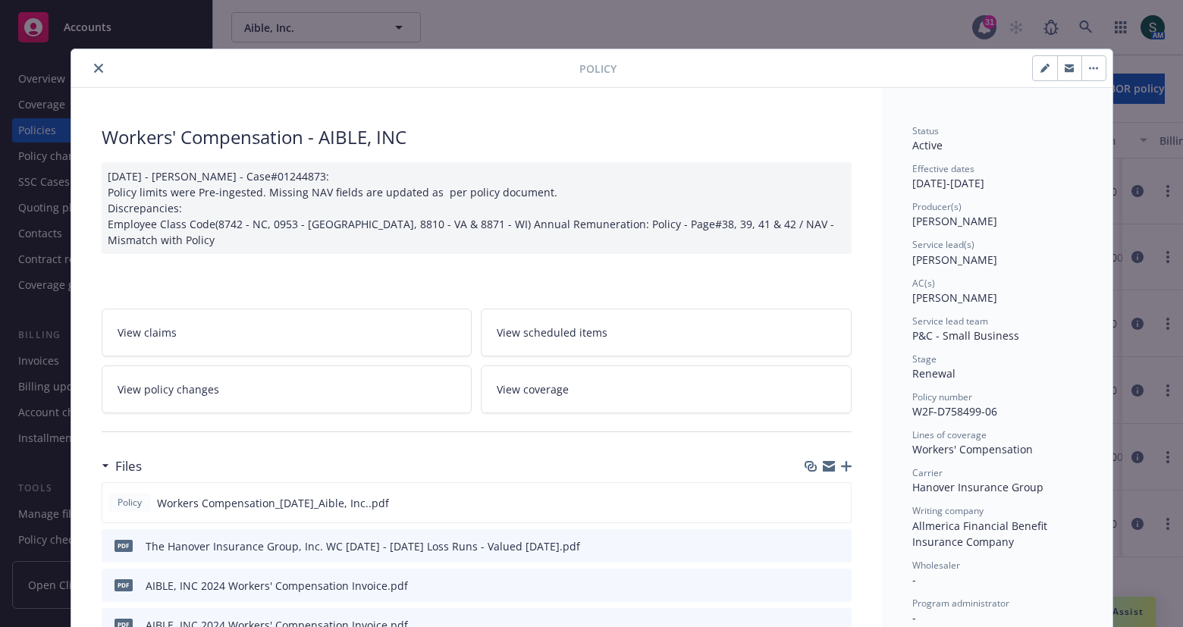
click at [96, 64] on icon "close" at bounding box center [98, 68] width 9 height 9
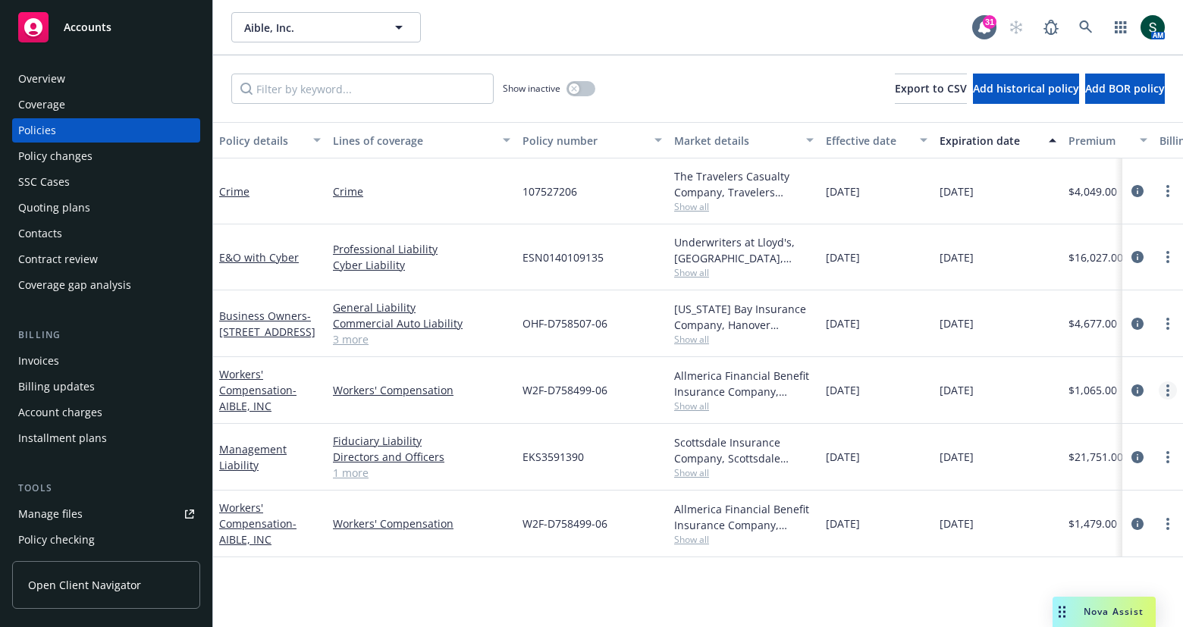
click at [1168, 390] on circle "more" at bounding box center [1167, 390] width 3 height 3
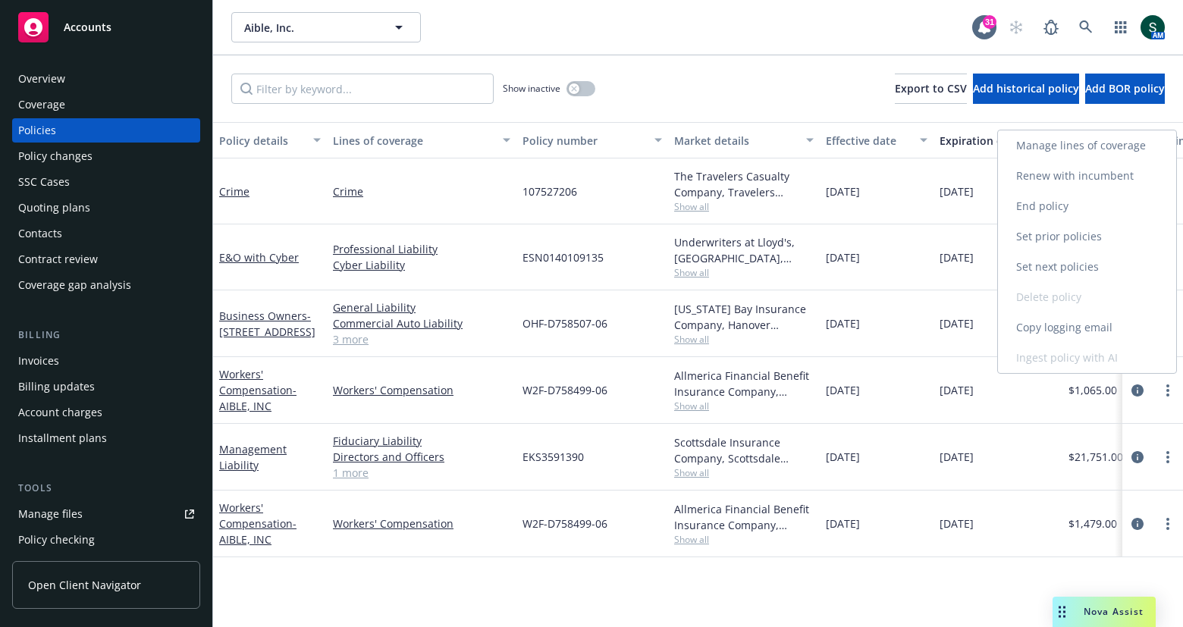
click at [1087, 320] on link "Copy logging email" at bounding box center [1087, 327] width 178 height 30
